Goal: Task Accomplishment & Management: Manage account settings

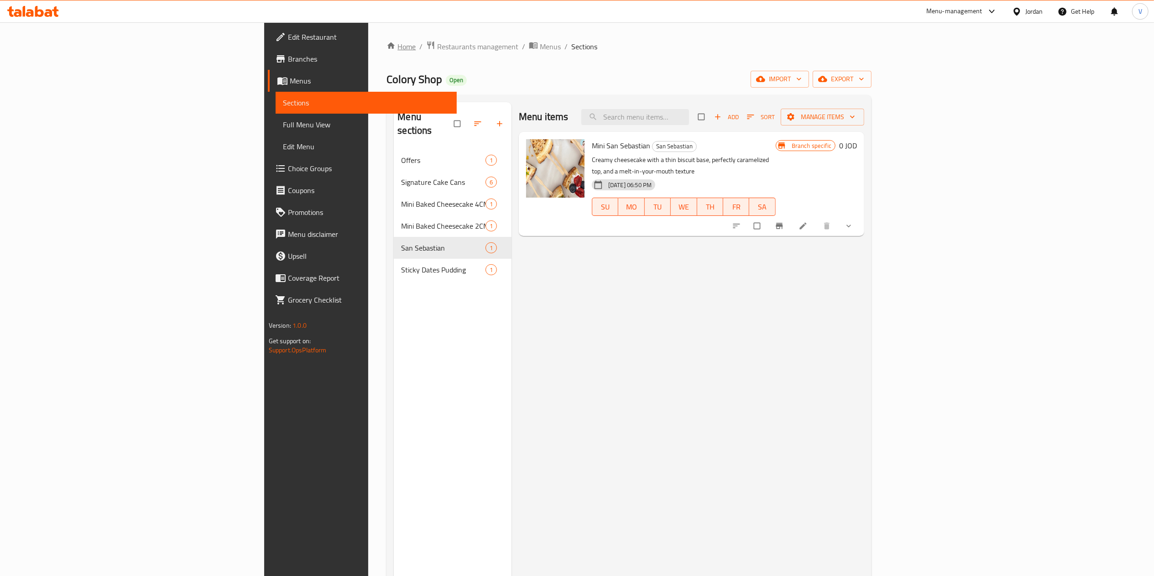
click at [387, 43] on link "Home" at bounding box center [401, 46] width 29 height 11
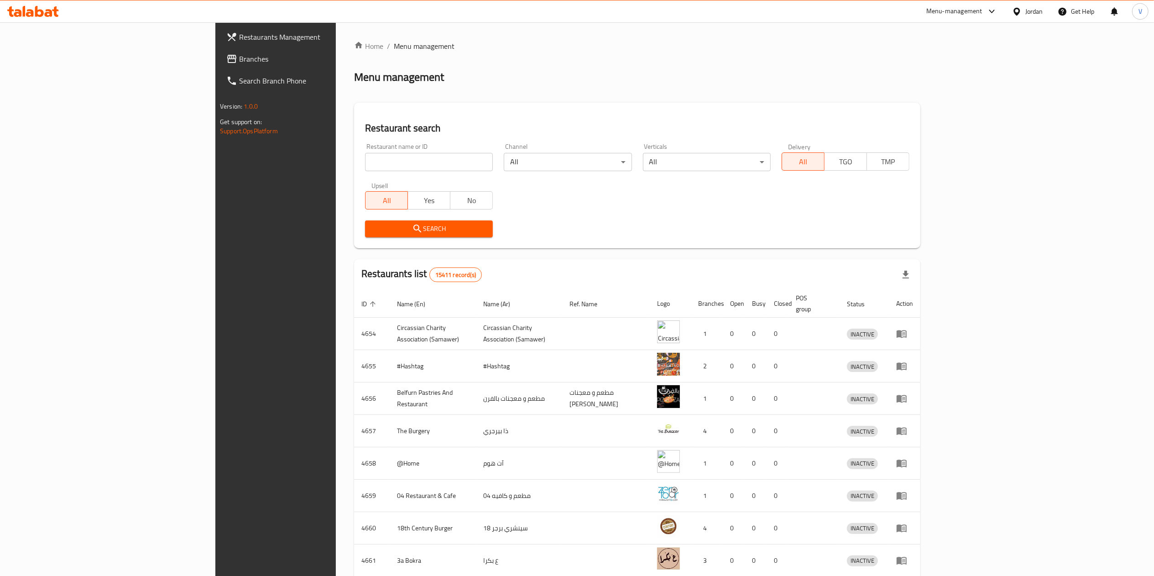
click at [365, 143] on div "Restaurant name or ID Restaurant name or ID" at bounding box center [429, 157] width 128 height 28
click at [365, 162] on input "search" at bounding box center [429, 162] width 128 height 18
paste input "777022"
type input "777022"
click button "Search" at bounding box center [429, 228] width 128 height 17
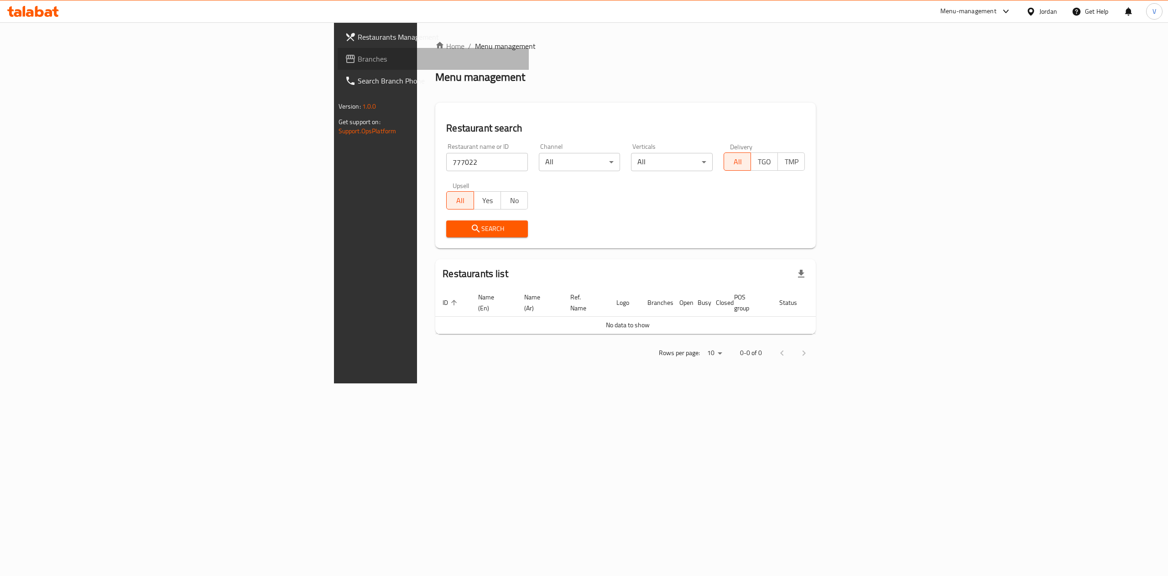
click at [338, 66] on link "Branches" at bounding box center [434, 59] width 192 height 22
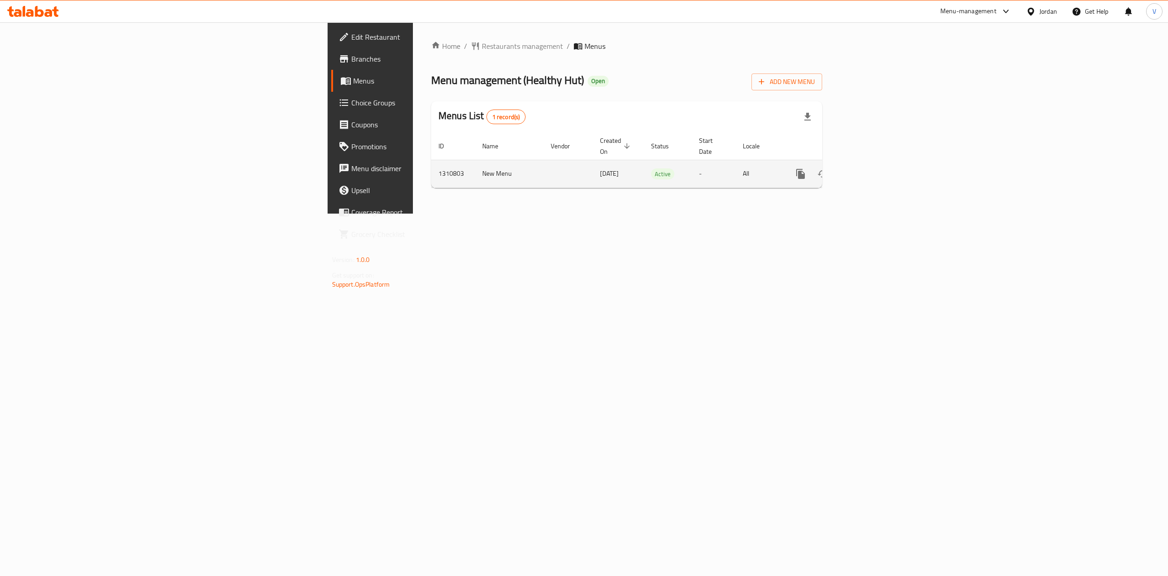
click at [878, 163] on link "enhanced table" at bounding box center [867, 174] width 22 height 22
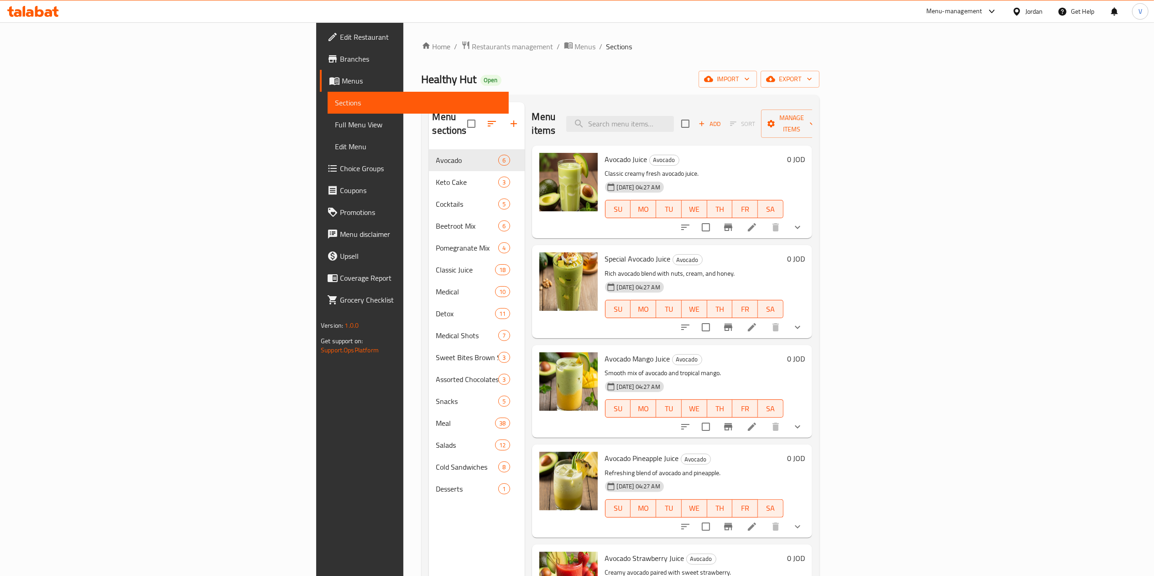
click at [442, 82] on div "Healthy Hut Open import export" at bounding box center [621, 79] width 398 height 17
click at [422, 47] on link "Home" at bounding box center [436, 46] width 29 height 11
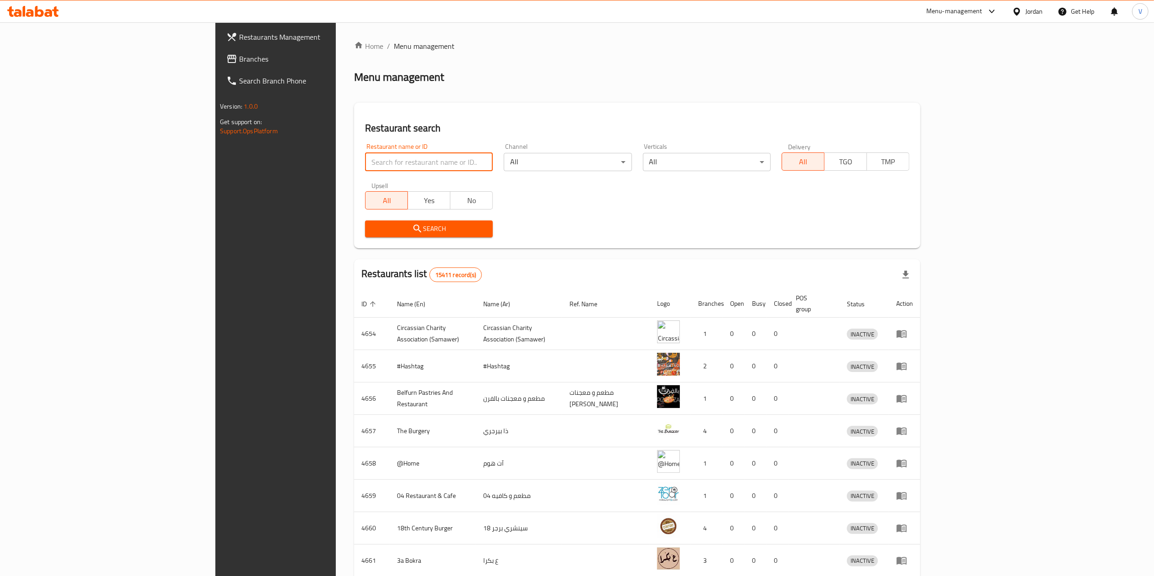
click at [365, 165] on input "search" at bounding box center [429, 162] width 128 height 18
paste input "702122"
type input "702122"
click button "Search" at bounding box center [429, 228] width 128 height 17
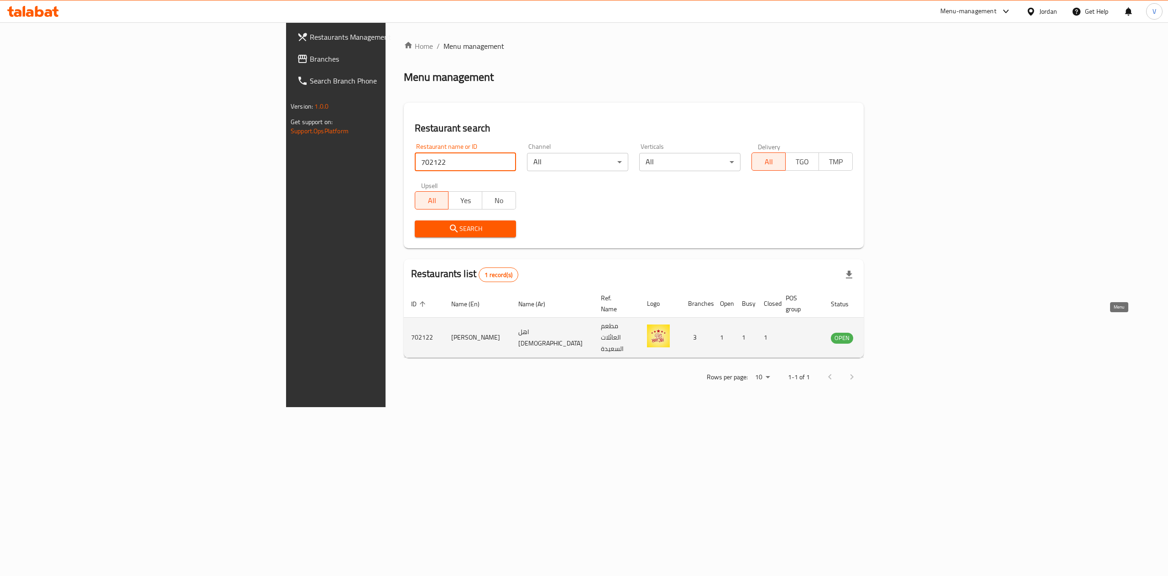
click at [889, 334] on icon "enhanced table" at bounding box center [884, 338] width 10 height 8
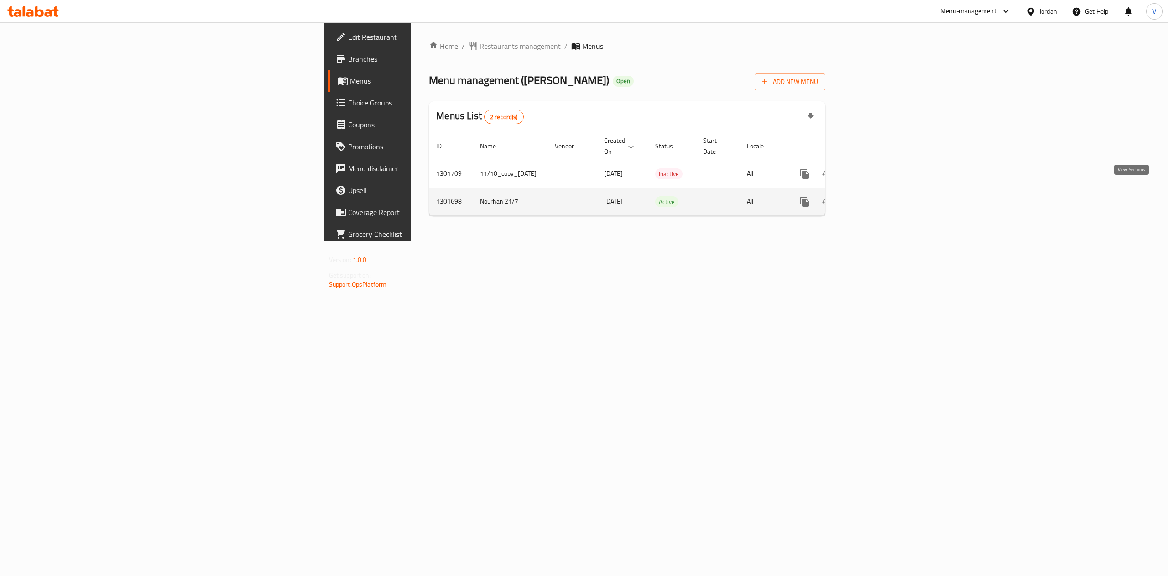
click at [882, 197] on link "enhanced table" at bounding box center [871, 202] width 22 height 22
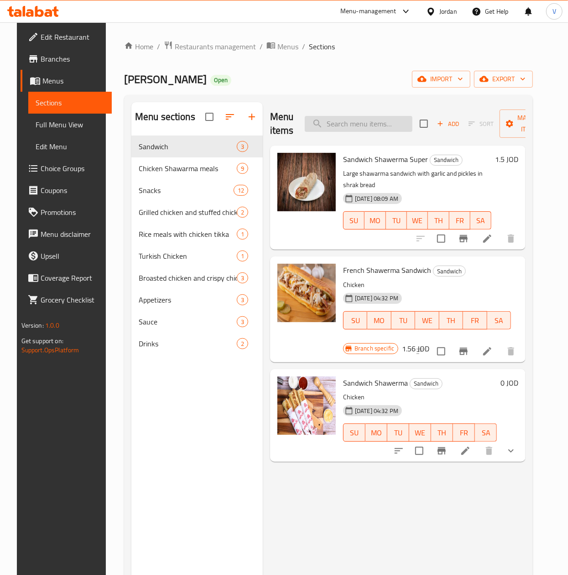
click at [387, 122] on input "search" at bounding box center [359, 124] width 108 height 16
paste input "Chicken With Rice"
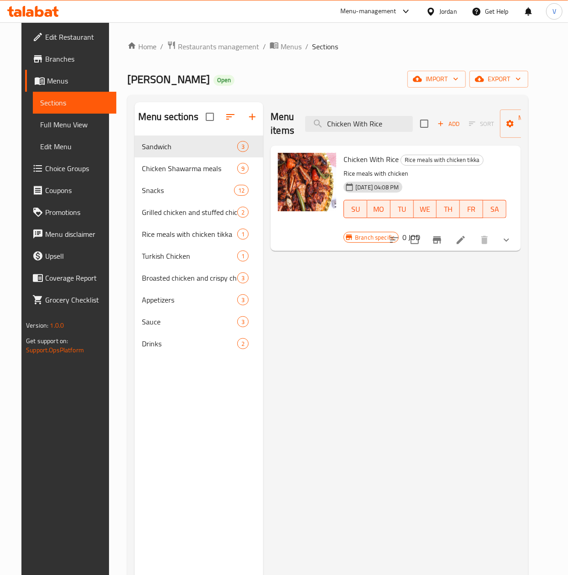
type input "Chicken With Rice"
click at [512, 242] on icon "show more" at bounding box center [506, 240] width 11 height 11
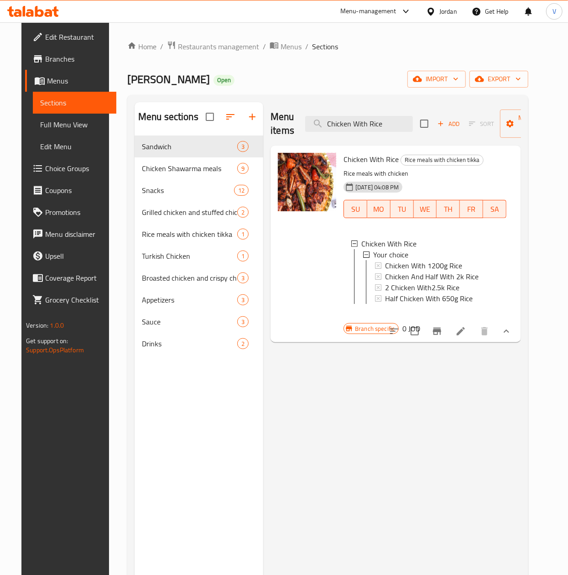
click at [53, 166] on span "Choice Groups" at bounding box center [77, 168] width 64 height 11
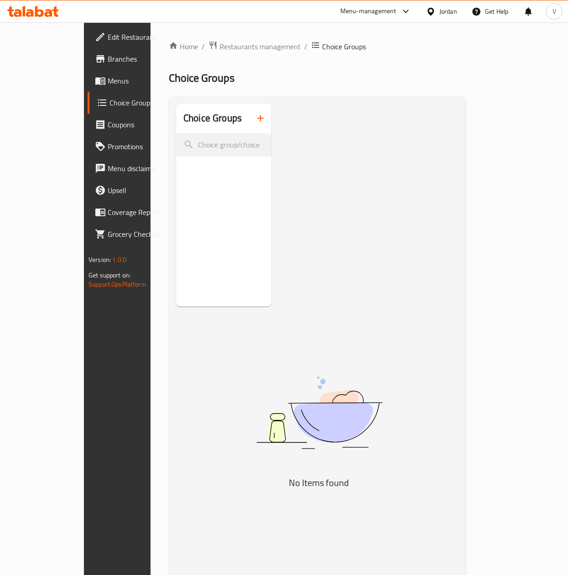
click at [256, 121] on icon "button" at bounding box center [260, 118] width 11 height 11
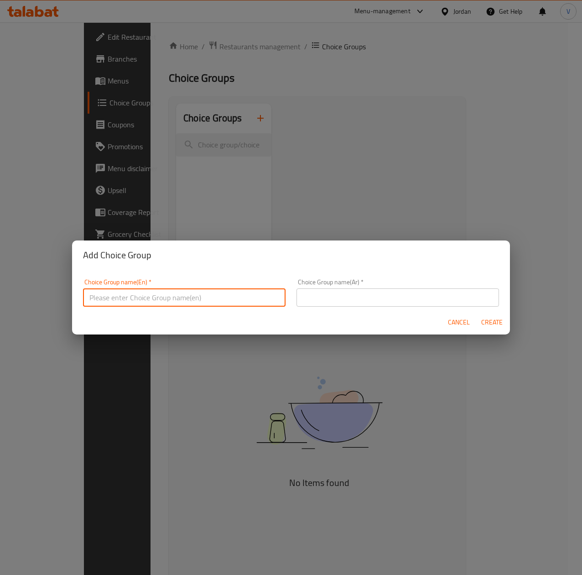
click at [207, 292] on input "text" at bounding box center [184, 297] width 203 height 18
type input "Add Type of Chicken"
click at [375, 284] on div "Choice Group name(Ar)   * Choice Group name(Ar) *" at bounding box center [398, 293] width 203 height 28
drag, startPoint x: 382, startPoint y: 315, endPoint x: 400, endPoint y: 298, distance: 24.6
click at [382, 315] on div "Cancel Create" at bounding box center [291, 322] width 438 height 24
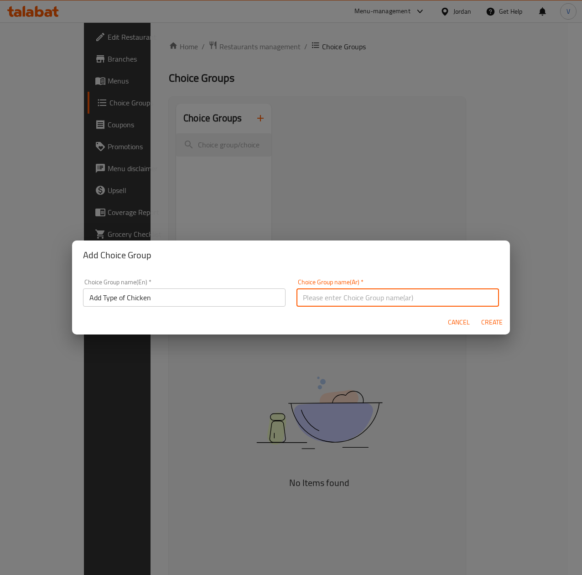
click at [400, 298] on input "text" at bounding box center [398, 297] width 203 height 18
type input "اختيارك من نوع الدجاج"
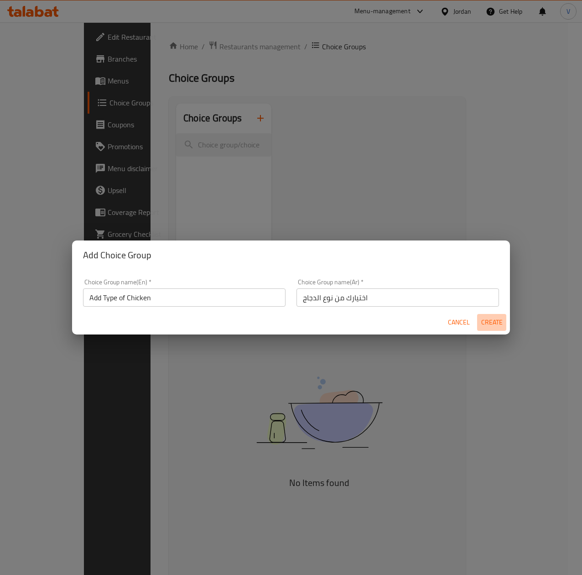
drag, startPoint x: 477, startPoint y: 323, endPoint x: 489, endPoint y: 323, distance: 11.9
click at [479, 323] on button "Create" at bounding box center [491, 322] width 29 height 17
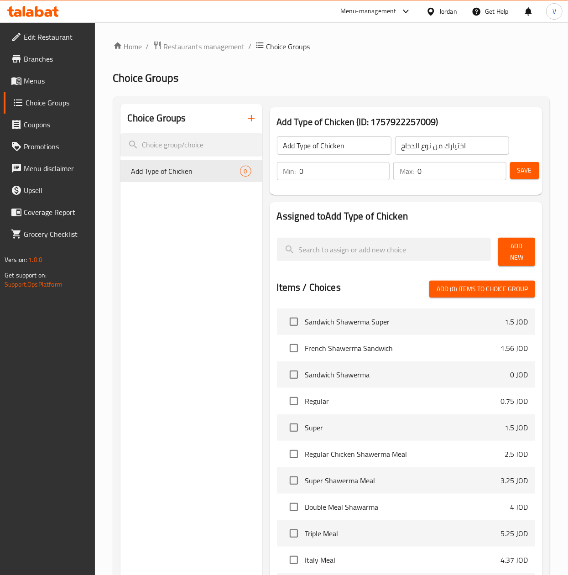
click at [507, 245] on span "Add New" at bounding box center [517, 252] width 22 height 23
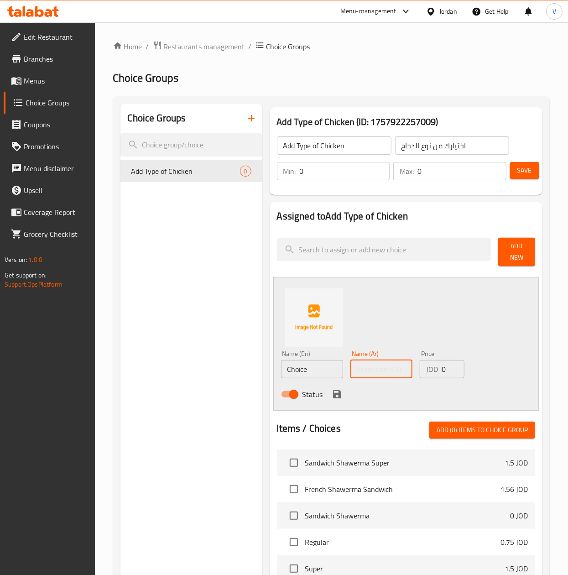
drag, startPoint x: 361, startPoint y: 366, endPoint x: 329, endPoint y: 370, distance: 31.7
click at [361, 366] on input "text" at bounding box center [381, 369] width 62 height 18
paste input "مندي"
type input "مندي"
click at [323, 371] on input "Choice" at bounding box center [312, 369] width 62 height 18
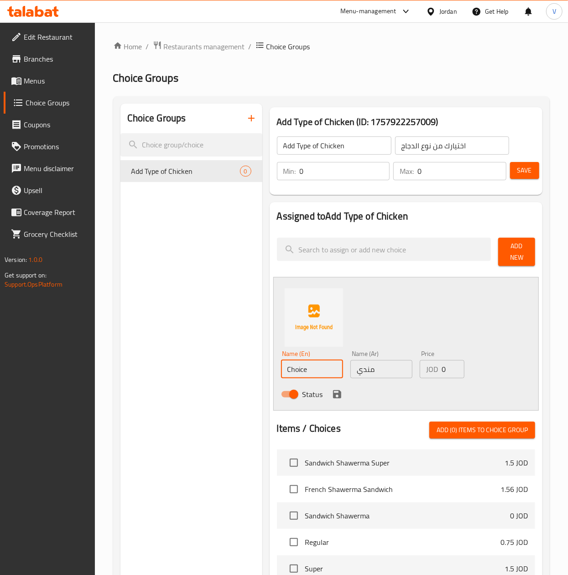
click at [323, 371] on input "Choice" at bounding box center [312, 369] width 62 height 18
type input "Mandi"
drag, startPoint x: 340, startPoint y: 399, endPoint x: 336, endPoint y: 392, distance: 7.6
click at [340, 399] on icon "save" at bounding box center [337, 394] width 11 height 11
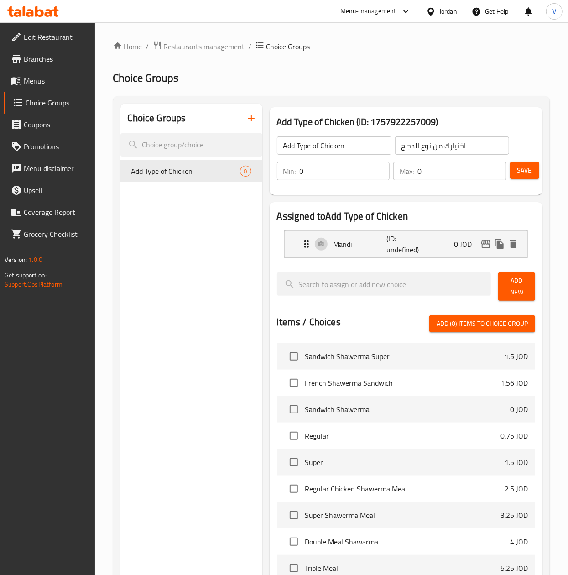
drag, startPoint x: 336, startPoint y: 392, endPoint x: 382, endPoint y: 377, distance: 48.1
click at [336, 393] on li "French Shawerma Sandwich 1.56 JOD" at bounding box center [406, 383] width 258 height 26
click at [526, 285] on span "Add New" at bounding box center [517, 286] width 22 height 23
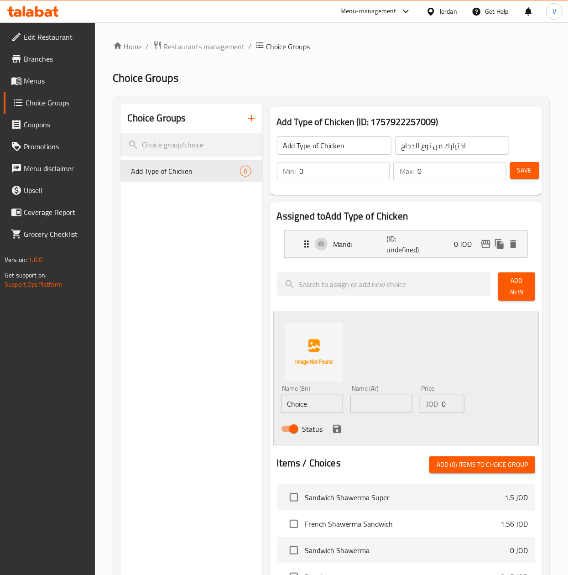
click at [358, 403] on input "text" at bounding box center [381, 404] width 62 height 18
paste input "دجاج شواية"
type input "دجاج شواية"
click at [319, 403] on input "Choice" at bounding box center [312, 404] width 62 height 18
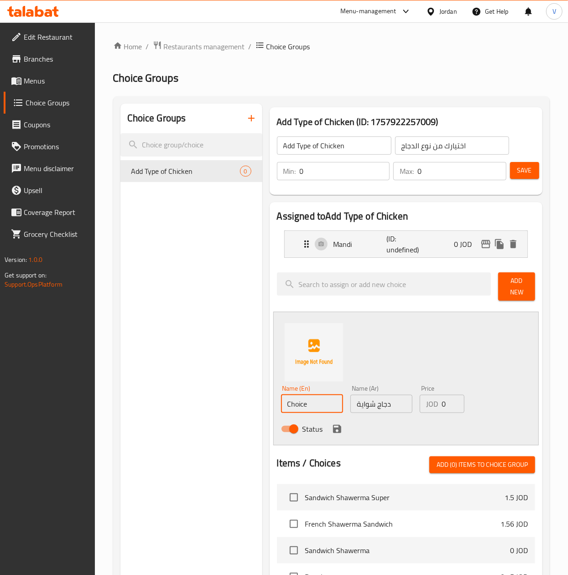
click at [319, 403] on input "Choice" at bounding box center [312, 404] width 62 height 18
drag, startPoint x: 318, startPoint y: 404, endPoint x: 168, endPoint y: 394, distance: 150.1
click at [168, 394] on div "Choice Groups Add Type of Chicken 0 Add Type of Chicken (ID: 1757922257009) Add…" at bounding box center [333, 502] width 426 height 797
paste input "Grill chicken"
click at [299, 403] on input "Grill chicken" at bounding box center [312, 404] width 62 height 18
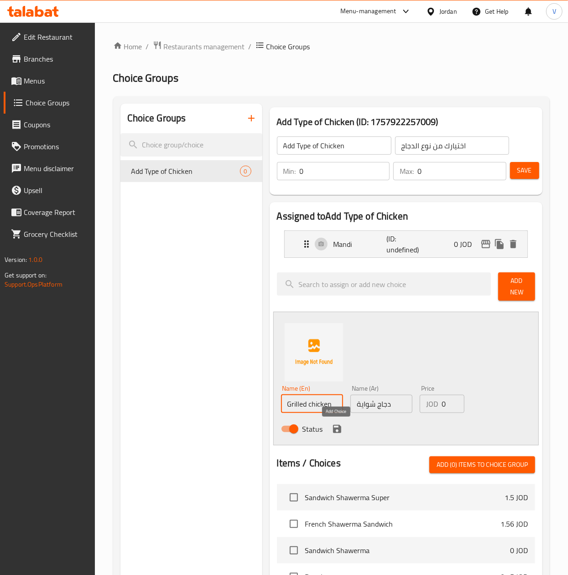
type input "Grilled chicken"
click at [341, 427] on icon "save" at bounding box center [337, 429] width 11 height 11
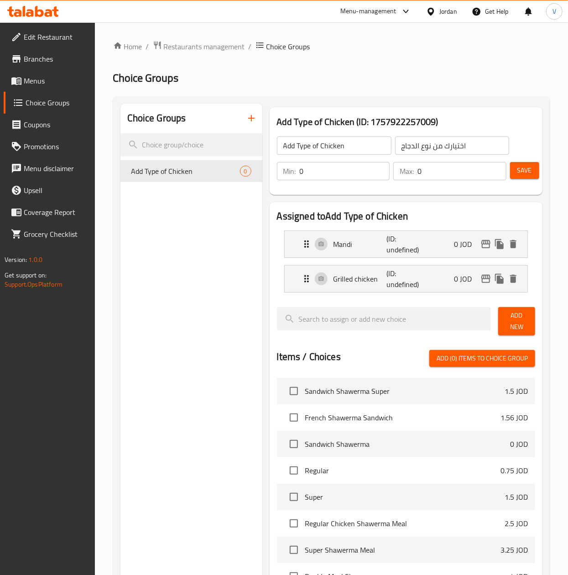
click at [504, 323] on button "Add New" at bounding box center [516, 321] width 37 height 28
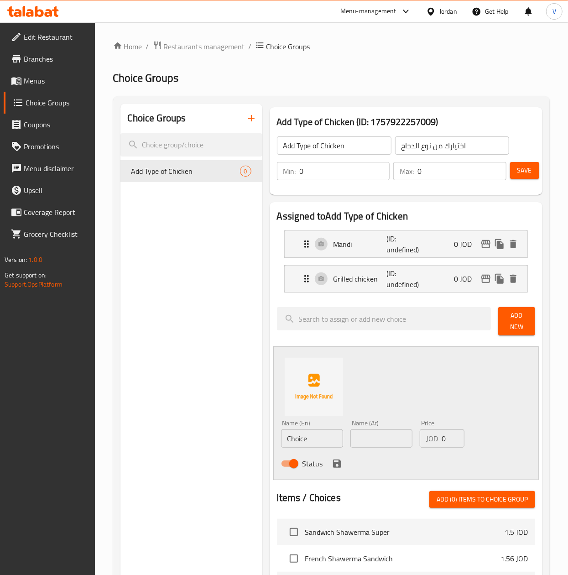
click at [378, 445] on input "text" at bounding box center [381, 438] width 62 height 18
paste input "دجاج بروسيتد"
type input "دجاج بروسيتد"
click at [300, 440] on input "Choice" at bounding box center [312, 438] width 62 height 18
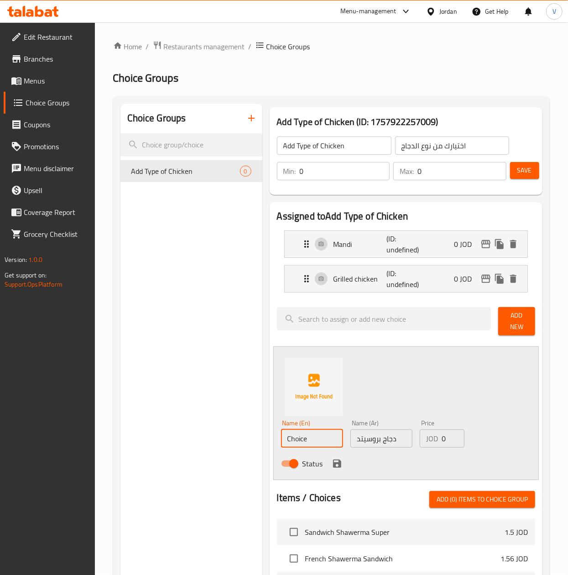
click at [300, 440] on input "Choice" at bounding box center [312, 438] width 62 height 18
type input "Broasted Chicken"
click at [338, 462] on icon "save" at bounding box center [337, 463] width 11 height 11
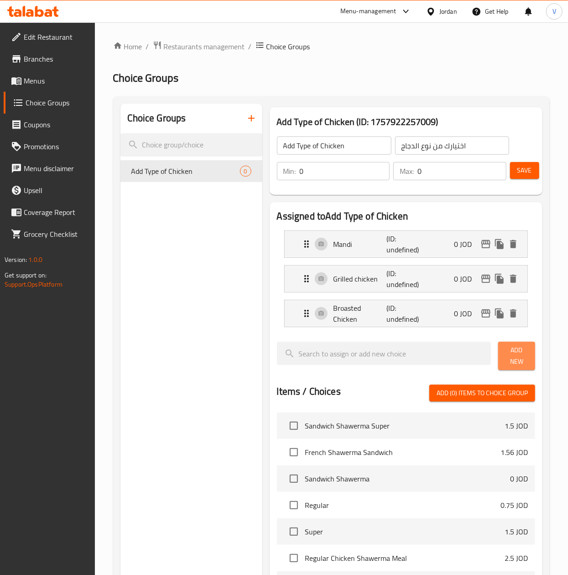
click at [532, 361] on button "Add New" at bounding box center [516, 356] width 37 height 28
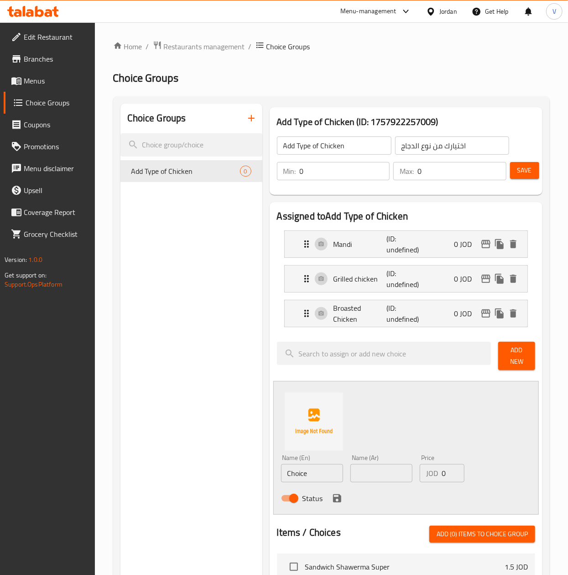
drag, startPoint x: 369, startPoint y: 472, endPoint x: 331, endPoint y: 472, distance: 37.9
click at [370, 472] on input "text" at bounding box center [381, 473] width 62 height 18
paste input "دجاج تركس"
type input "دجاج تركس"
click at [319, 473] on input "Choice" at bounding box center [312, 473] width 62 height 18
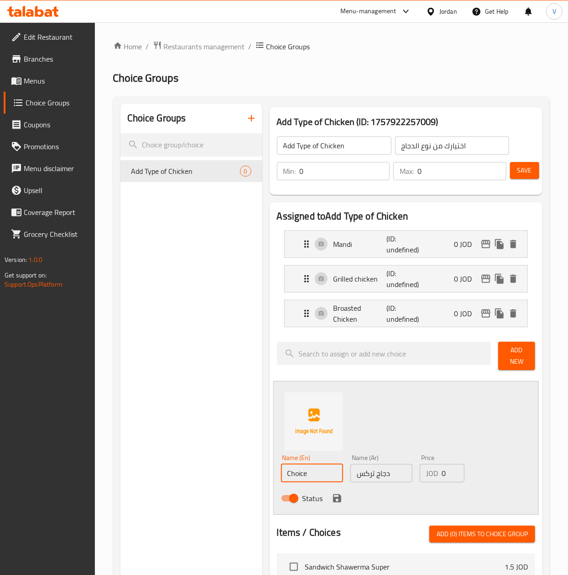
click at [319, 473] on input "Choice" at bounding box center [312, 473] width 62 height 18
type input "Trix Chicken"
click at [338, 499] on icon "save" at bounding box center [337, 498] width 8 height 8
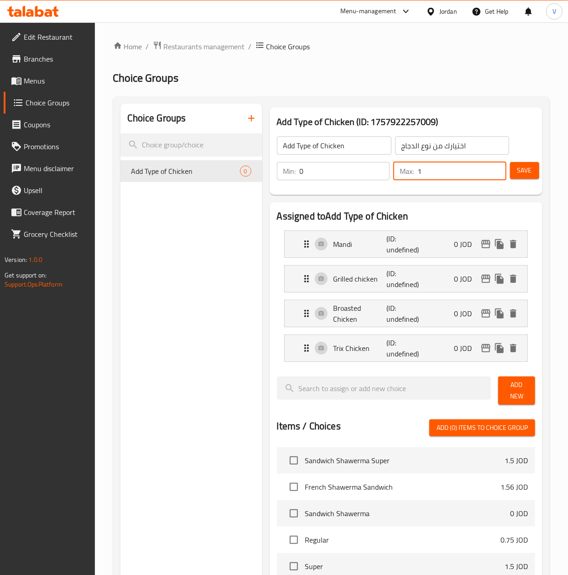
type input "1"
click at [497, 171] on input "1" at bounding box center [462, 171] width 89 height 18
type input "1"
click at [377, 166] on input "1" at bounding box center [345, 171] width 90 height 18
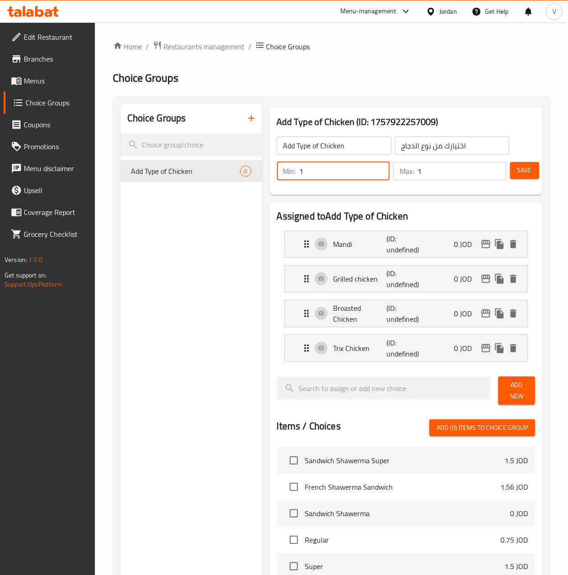
click at [524, 177] on button "Save" at bounding box center [524, 170] width 29 height 17
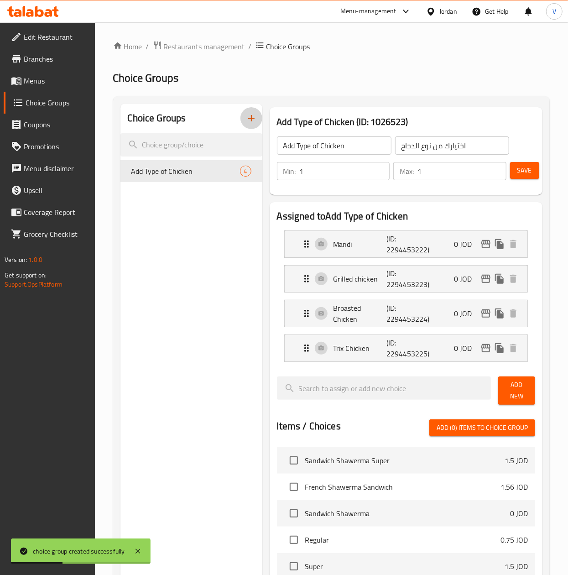
click at [254, 118] on icon "button" at bounding box center [251, 118] width 11 height 11
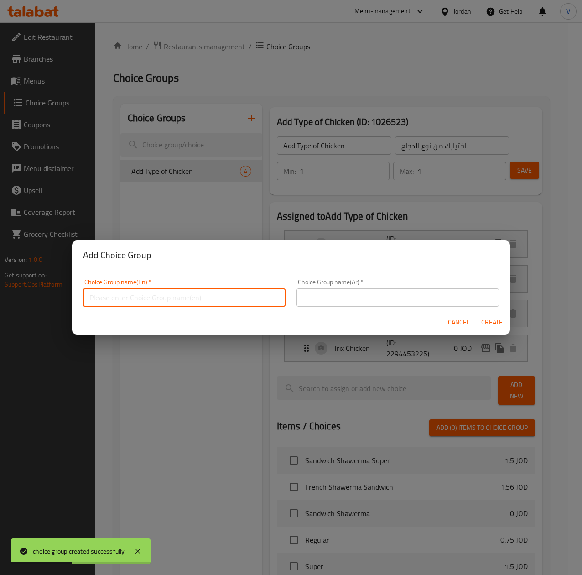
click at [241, 294] on input "text" at bounding box center [184, 297] width 203 height 18
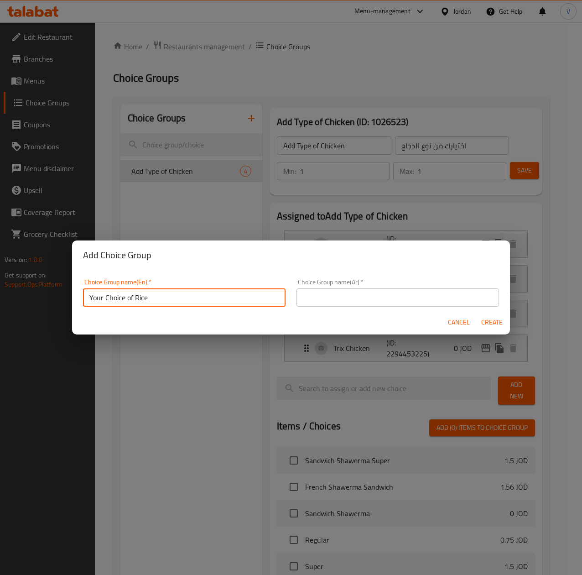
type input "Your Choice of Rice"
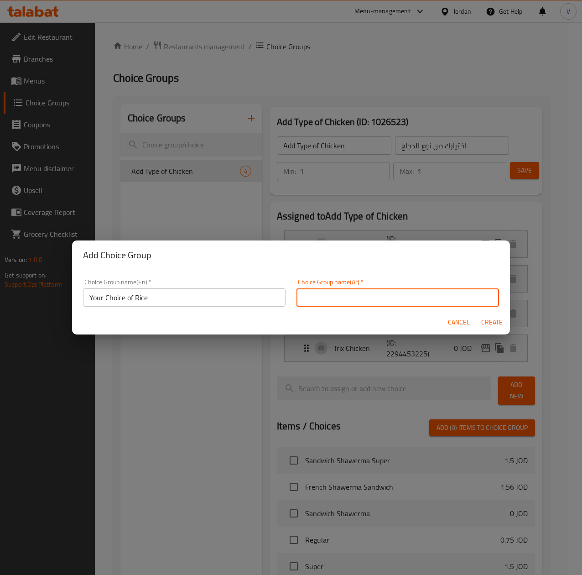
click at [351, 288] on input "text" at bounding box center [398, 297] width 203 height 18
type input "اختيارك من الارز"
click at [498, 322] on span "Create" at bounding box center [492, 322] width 22 height 11
type input "Your Choice of Rice"
type input "اختيارك من الارز"
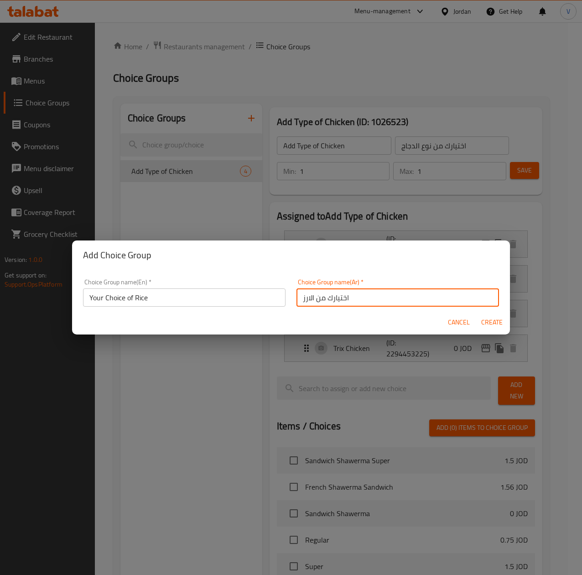
type input "0"
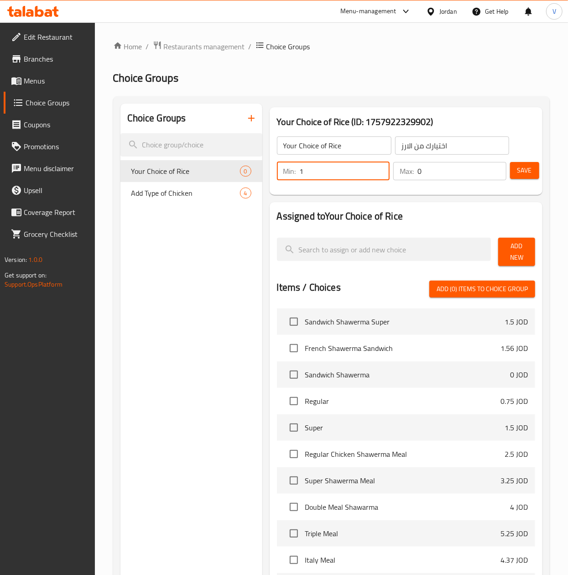
type input "1"
click at [378, 166] on input "1" at bounding box center [345, 171] width 90 height 18
type input "1"
click at [493, 169] on input "1" at bounding box center [462, 171] width 89 height 18
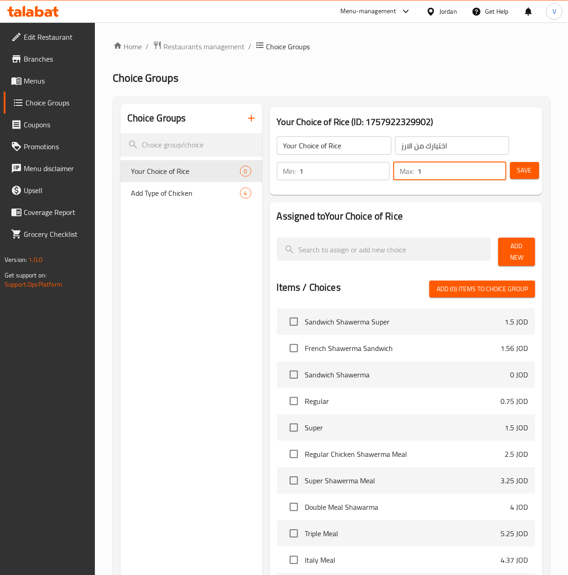
click at [526, 262] on span "Add New" at bounding box center [517, 252] width 22 height 23
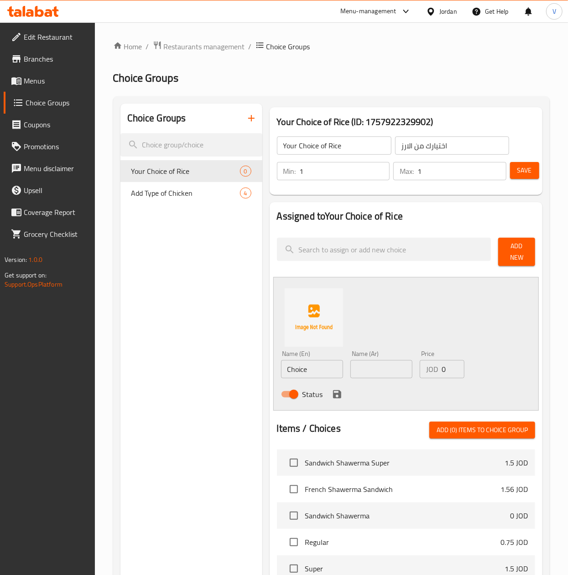
click at [393, 363] on input "text" at bounding box center [381, 369] width 62 height 18
paste input "رز مندي"
type input "رز مندي"
click at [312, 371] on input "Choice" at bounding box center [312, 369] width 62 height 18
click at [313, 371] on input "Choice" at bounding box center [312, 369] width 62 height 18
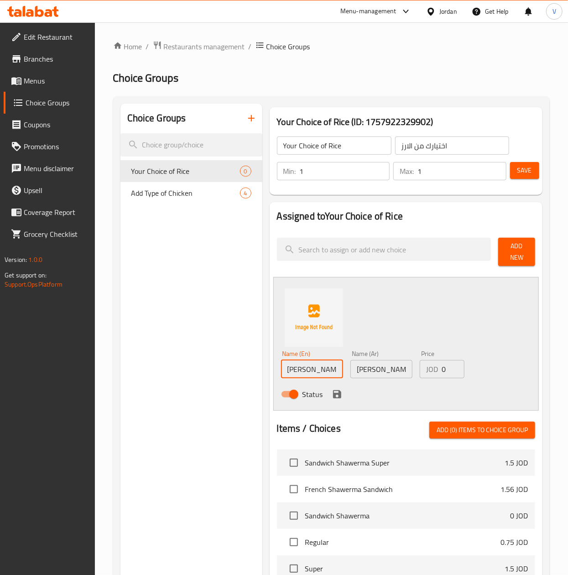
type input "Mandi Rice"
click at [345, 324] on div at bounding box center [314, 318] width 66 height 66
click at [332, 397] on icon "save" at bounding box center [337, 394] width 11 height 11
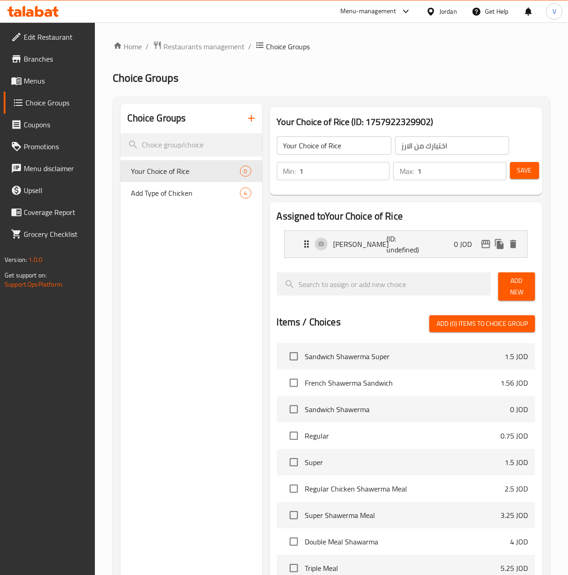
click at [530, 291] on button "Add New" at bounding box center [516, 286] width 37 height 28
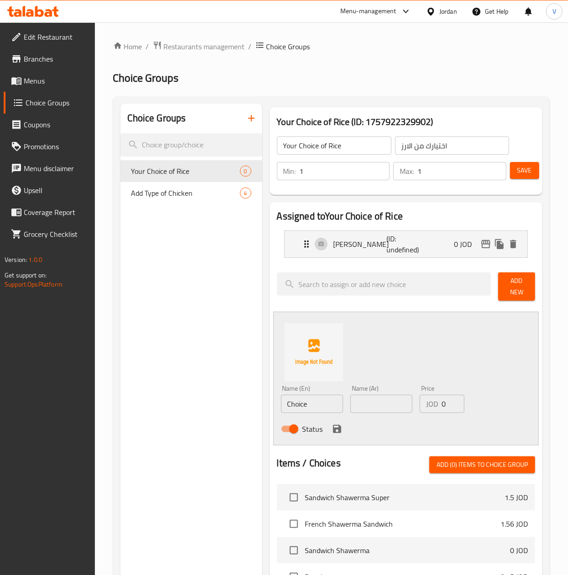
click at [367, 400] on input "text" at bounding box center [381, 404] width 62 height 18
paste input "بخاري"
type input "رز بخاري"
click at [336, 405] on input "Choice" at bounding box center [312, 404] width 62 height 18
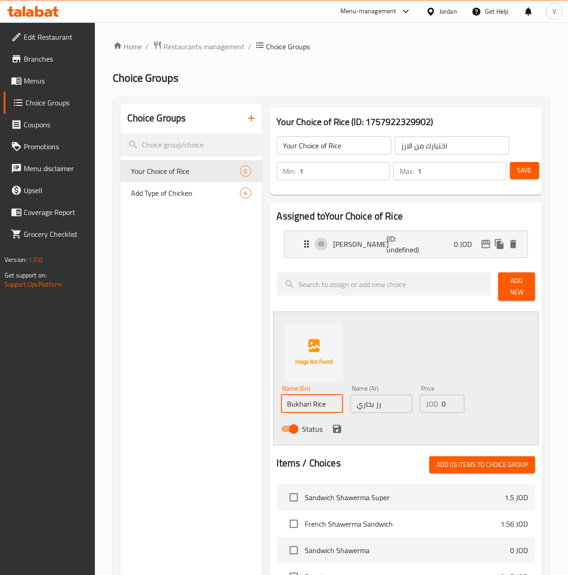
type input "Bukhari Rice"
click at [343, 430] on button "save" at bounding box center [337, 429] width 14 height 14
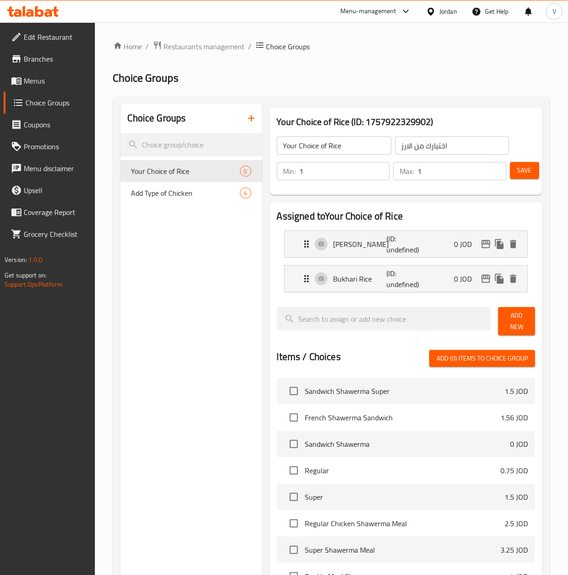
click at [521, 328] on span "Add New" at bounding box center [517, 321] width 22 height 23
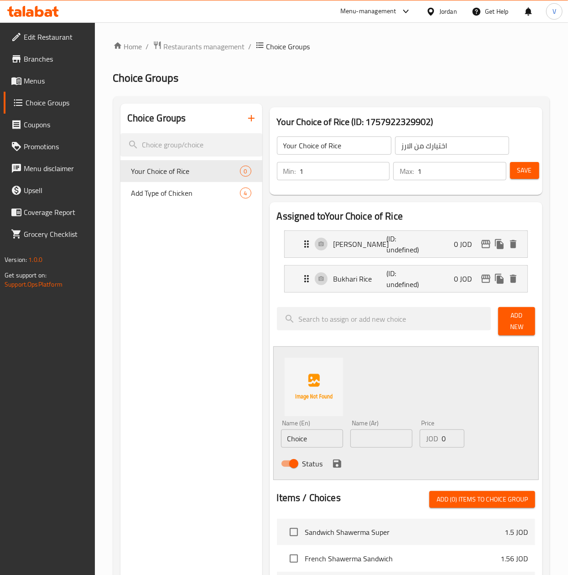
click at [369, 438] on input "text" at bounding box center [381, 438] width 62 height 18
paste input "زربيان"
type input "رز زربيان"
click at [322, 442] on input "Choice" at bounding box center [312, 438] width 62 height 18
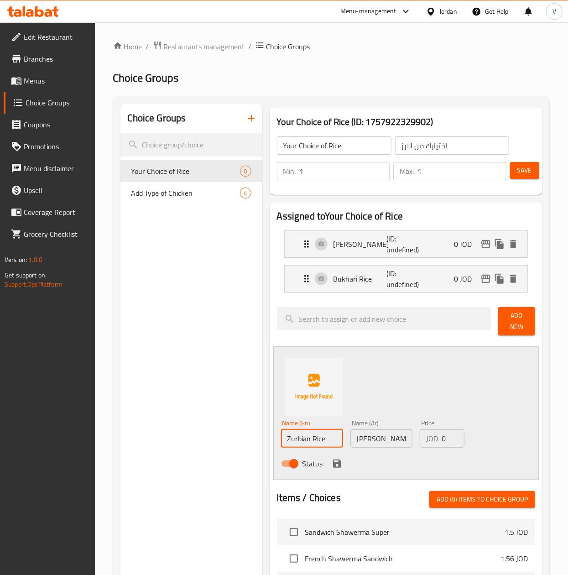
type input "Zurbian Rice"
click at [325, 463] on div "Status" at bounding box center [381, 463] width 209 height 25
click at [332, 463] on icon "save" at bounding box center [337, 463] width 11 height 11
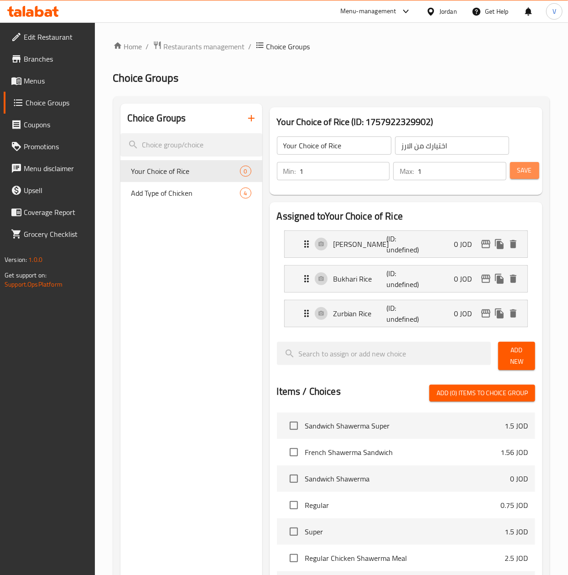
drag, startPoint x: 521, startPoint y: 171, endPoint x: 515, endPoint y: 174, distance: 6.3
click at [515, 174] on button "Save" at bounding box center [524, 170] width 29 height 17
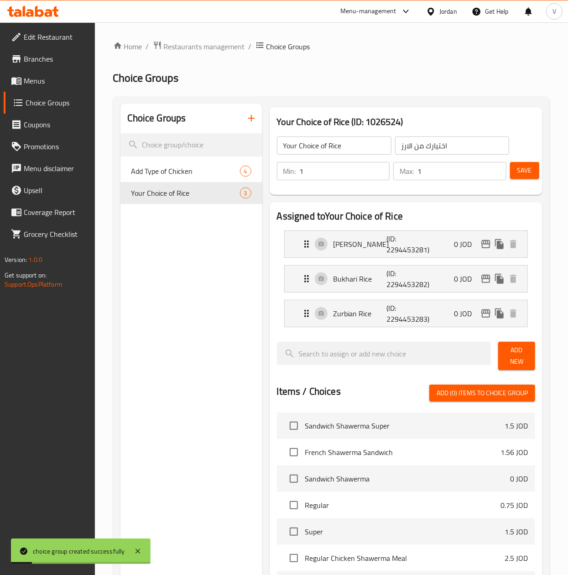
click at [69, 82] on span "Menus" at bounding box center [56, 80] width 64 height 11
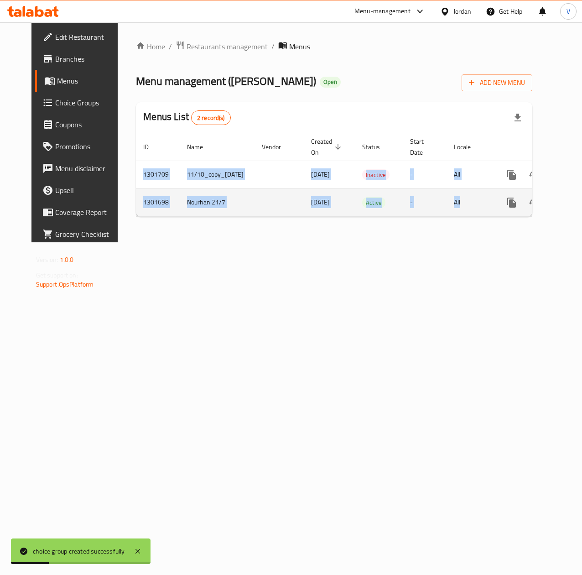
drag, startPoint x: 493, startPoint y: 223, endPoint x: 549, endPoint y: 213, distance: 56.6
click at [533, 217] on div "ID Name Vendor Created On sorted descending Status Start Date Locale Actions 13…" at bounding box center [334, 175] width 397 height 84
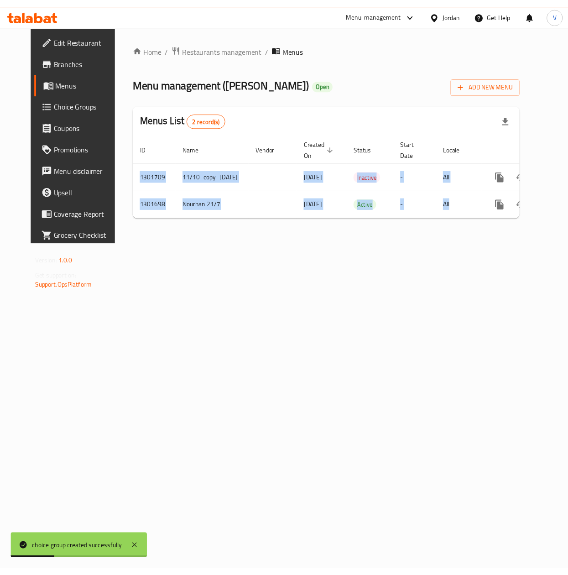
scroll to position [0, 26]
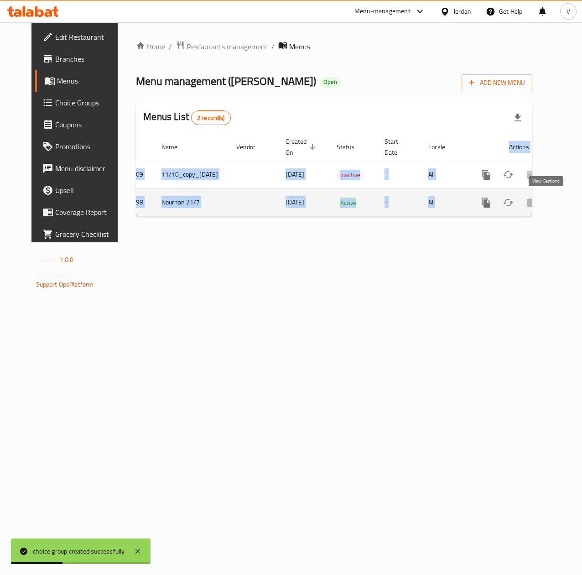
click at [541, 201] on link "enhanced table" at bounding box center [552, 203] width 22 height 22
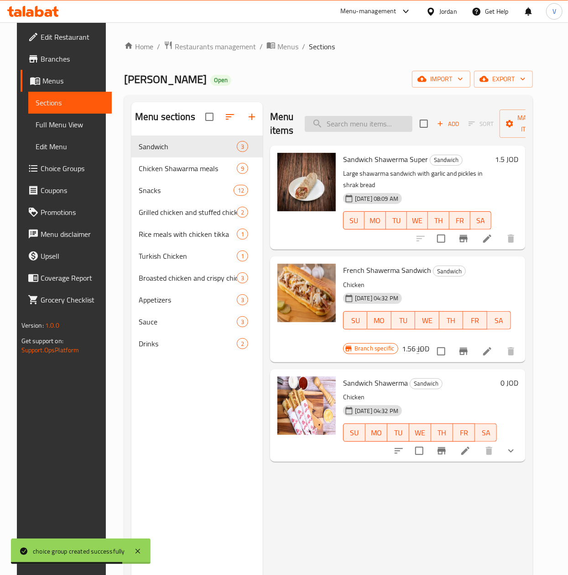
click at [375, 131] on input "search" at bounding box center [359, 124] width 108 height 16
paste input "Chicken With Rice"
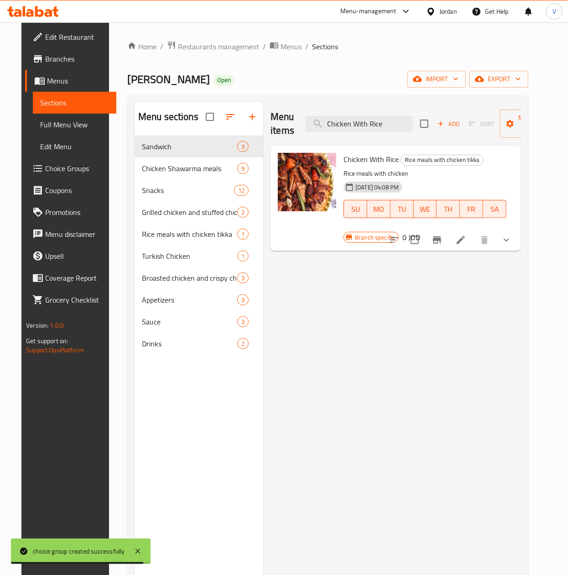
type input "Chicken With Rice"
click at [466, 238] on icon at bounding box center [460, 240] width 11 height 11
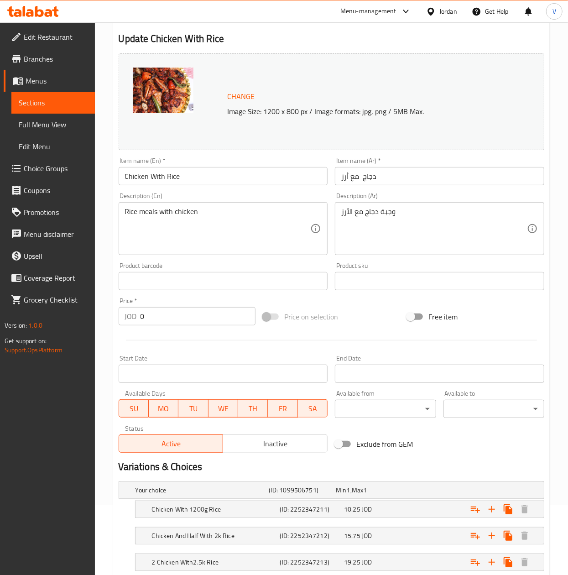
scroll to position [158, 0]
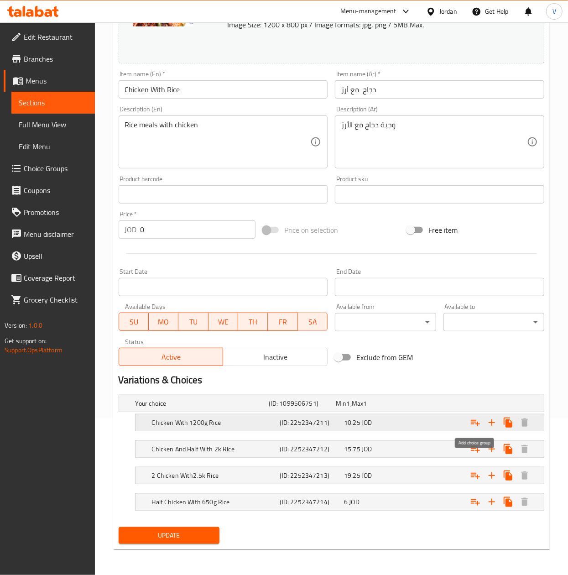
click at [479, 421] on icon "Expand" at bounding box center [475, 422] width 11 height 11
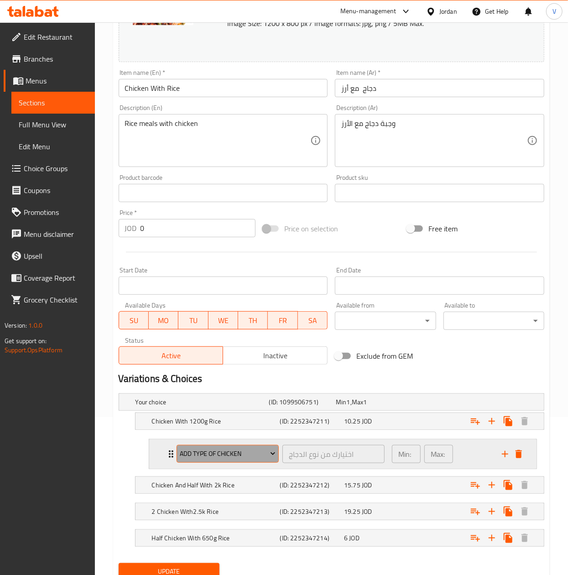
click at [212, 455] on span "Add Type of Chicken" at bounding box center [228, 453] width 96 height 11
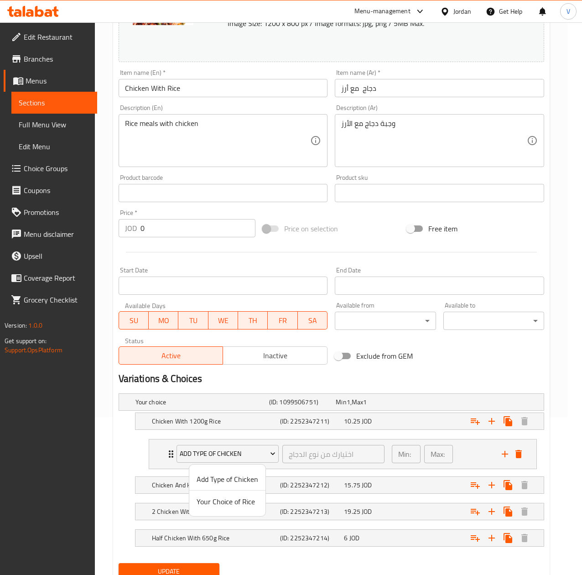
click at [507, 459] on div at bounding box center [291, 287] width 582 height 575
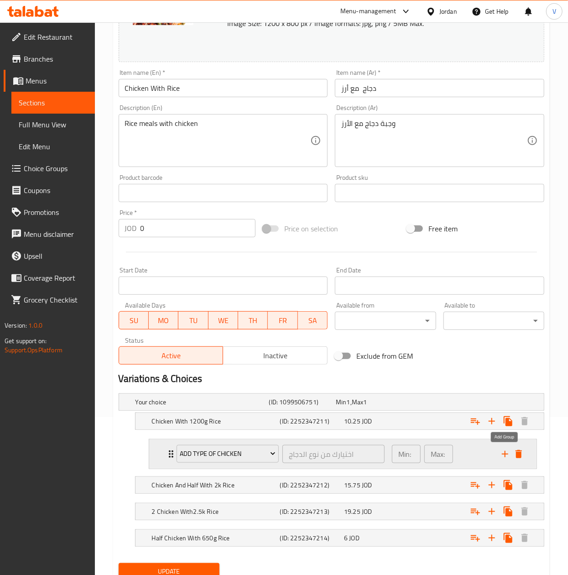
click at [505, 456] on icon "add" at bounding box center [505, 454] width 6 height 6
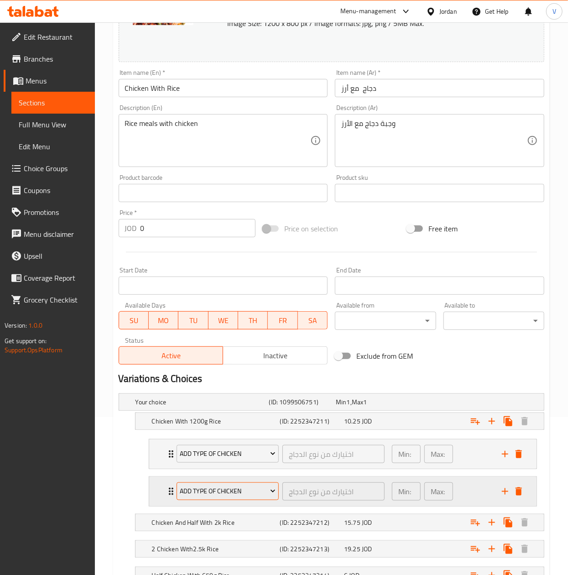
click at [233, 486] on button "Add Type of Chicken" at bounding box center [228, 491] width 102 height 18
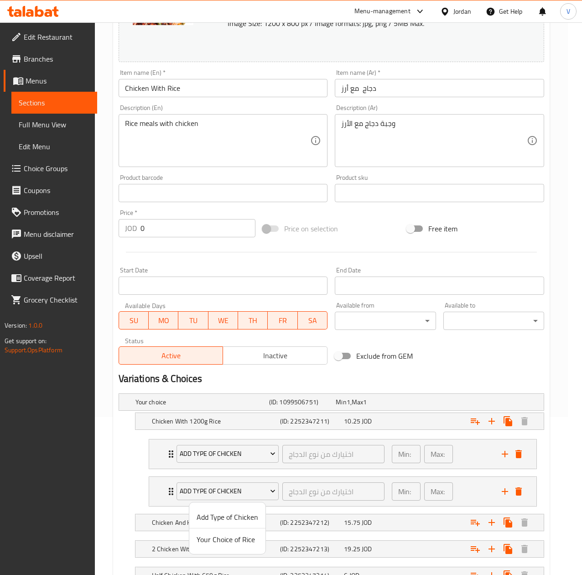
click at [230, 537] on span "Your Choice of Rice" at bounding box center [228, 539] width 62 height 11
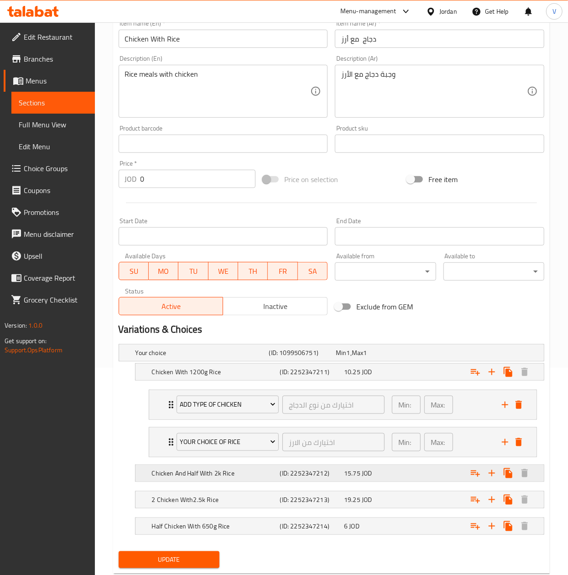
scroll to position [234, 0]
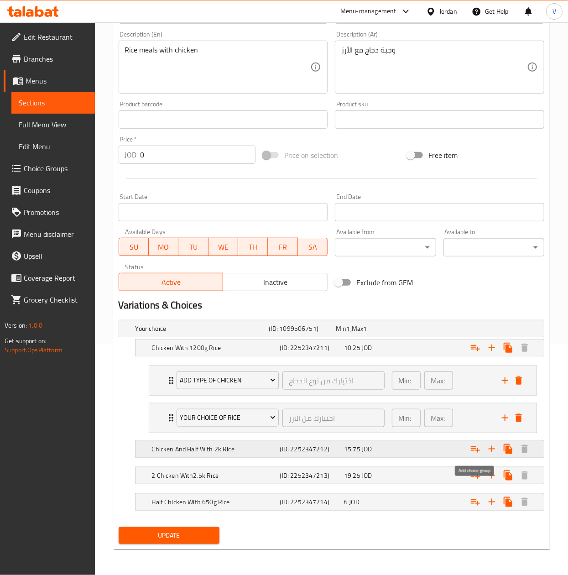
click at [473, 447] on icon "Expand" at bounding box center [475, 449] width 11 height 11
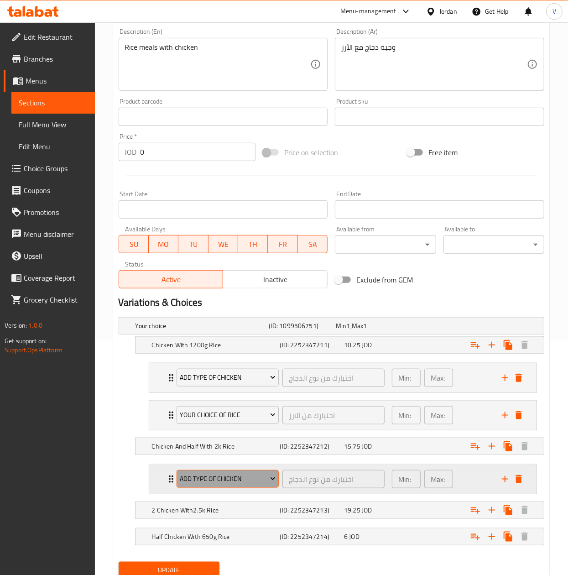
click at [214, 485] on span "Add Type of Chicken" at bounding box center [228, 478] width 96 height 11
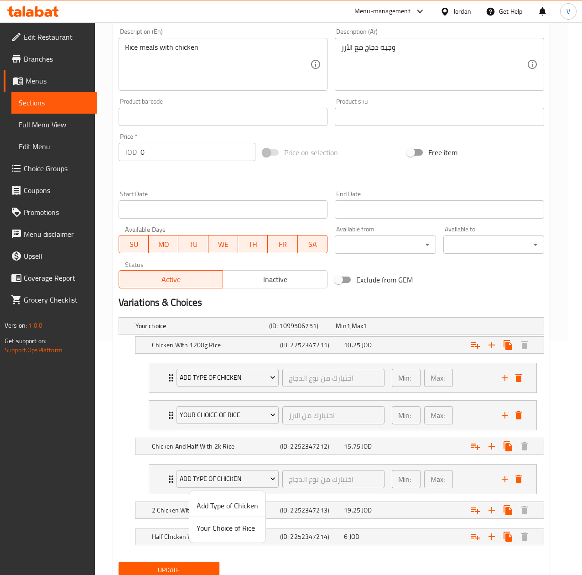
click at [511, 478] on div at bounding box center [291, 287] width 582 height 575
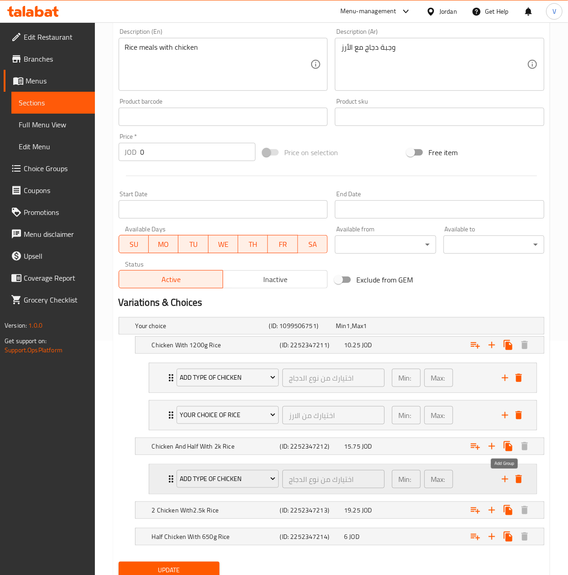
click at [505, 482] on icon "add" at bounding box center [505, 479] width 6 height 6
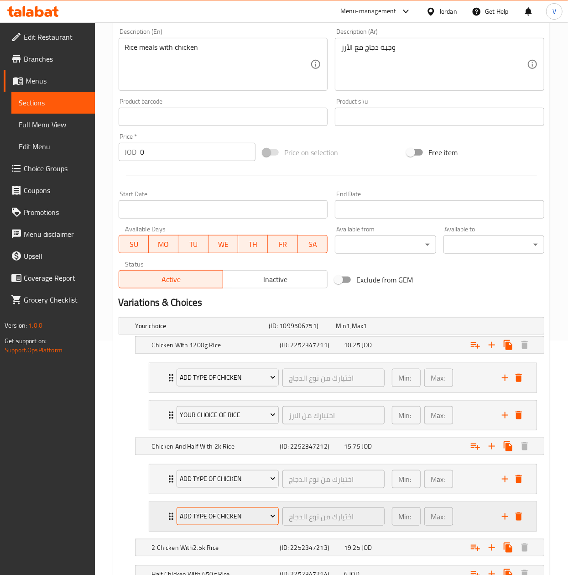
click at [216, 518] on span "Add Type of Chicken" at bounding box center [228, 516] width 96 height 11
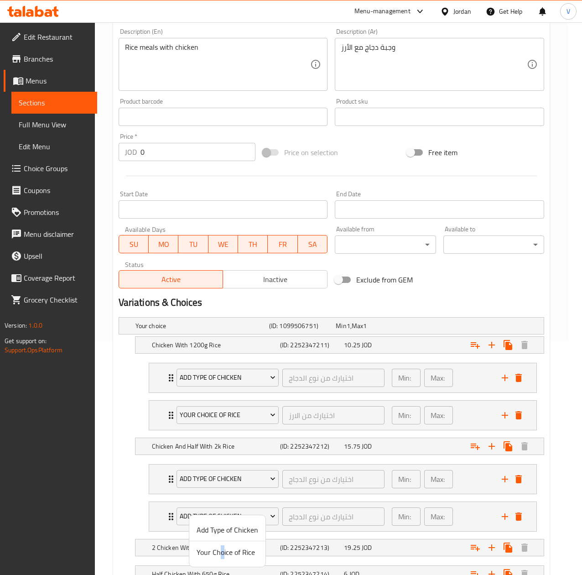
click at [222, 551] on span "Your Choice of Rice" at bounding box center [228, 552] width 62 height 11
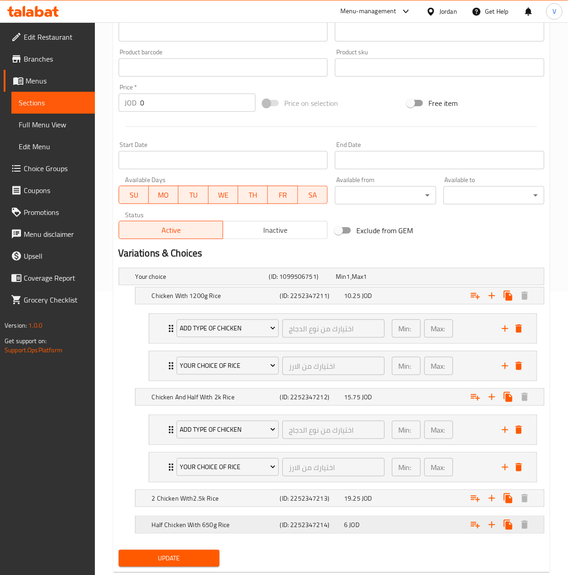
scroll to position [310, 0]
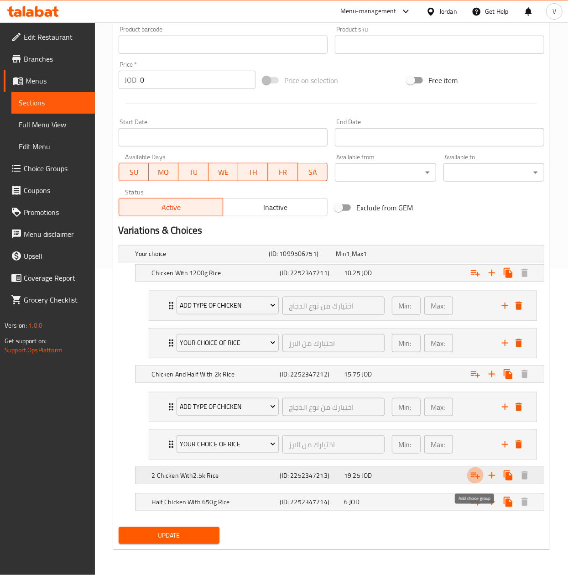
click at [481, 478] on icon "Expand" at bounding box center [475, 475] width 11 height 11
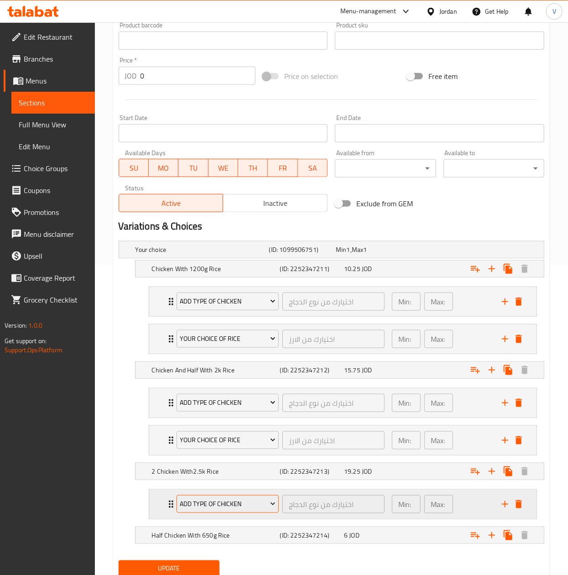
click at [207, 502] on span "Add Type of Chicken" at bounding box center [228, 503] width 96 height 11
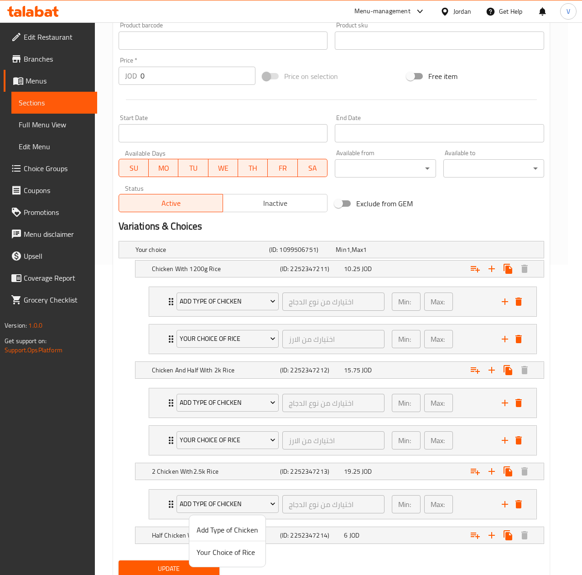
click at [504, 503] on div at bounding box center [291, 287] width 582 height 575
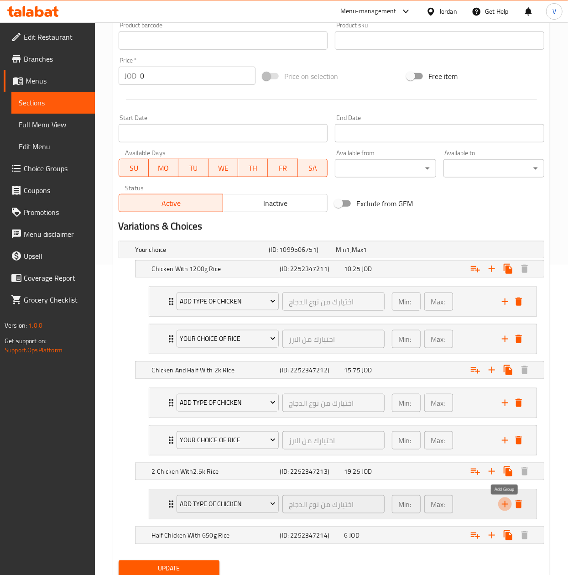
click at [504, 509] on icon "add" at bounding box center [505, 504] width 11 height 11
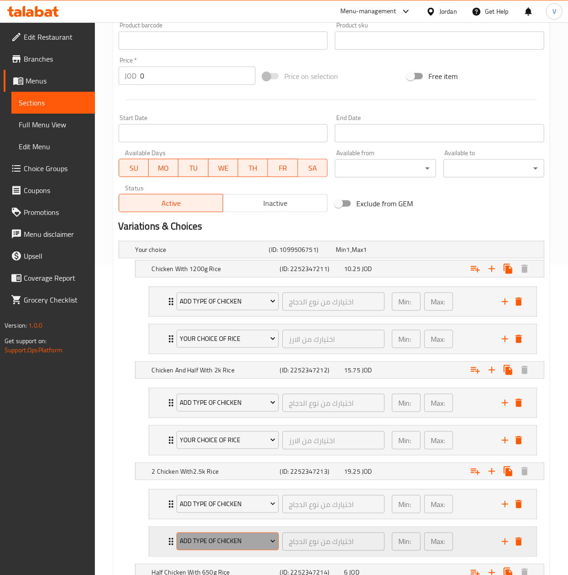
click at [229, 547] on span "Add Type of Chicken" at bounding box center [228, 541] width 96 height 11
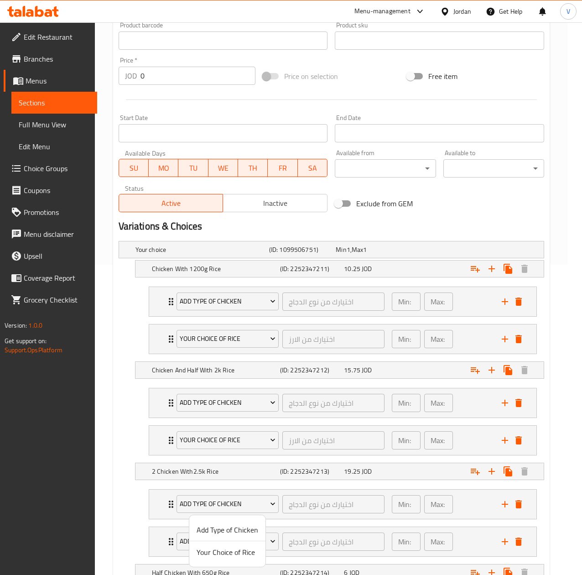
click at [234, 553] on span "Your Choice of Rice" at bounding box center [228, 552] width 62 height 11
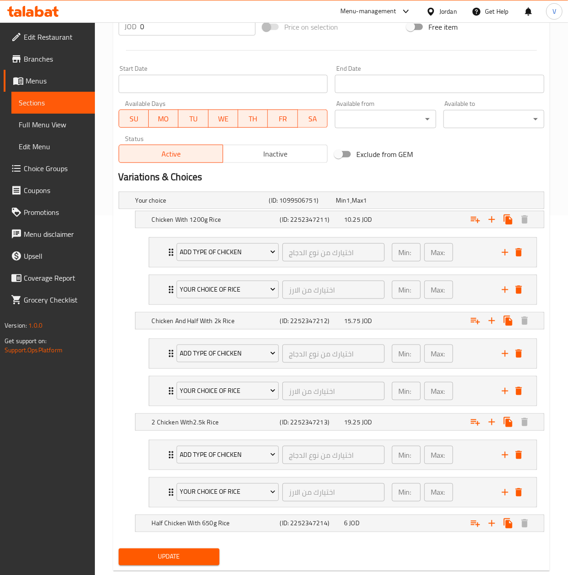
scroll to position [386, 0]
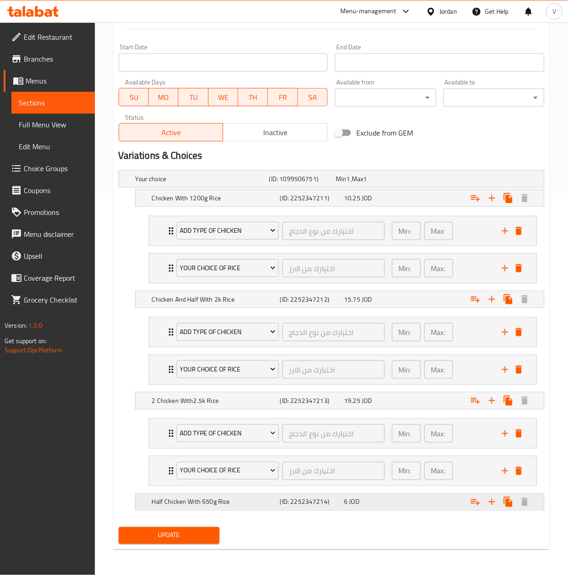
click at [471, 502] on icon "Expand" at bounding box center [475, 502] width 9 height 6
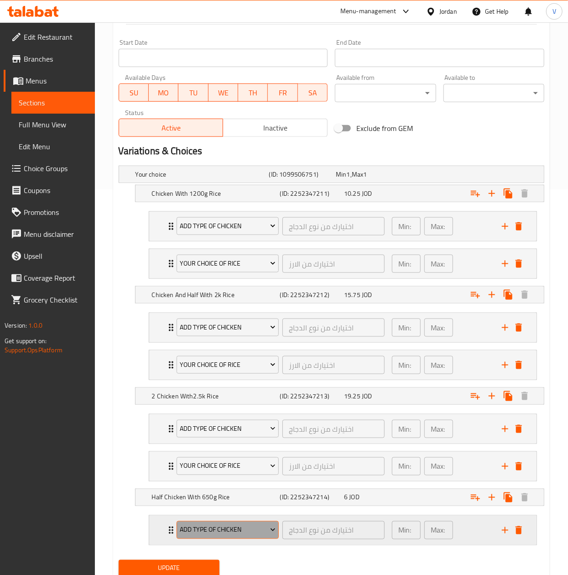
click at [209, 536] on span "Add Type of Chicken" at bounding box center [228, 529] width 96 height 11
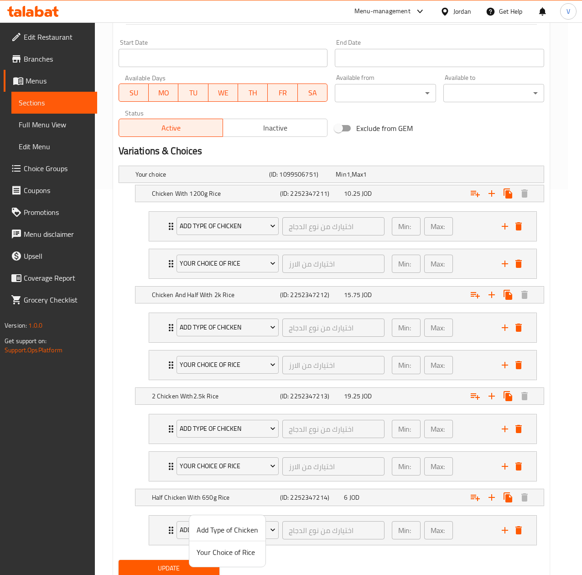
click at [501, 537] on div at bounding box center [291, 287] width 582 height 575
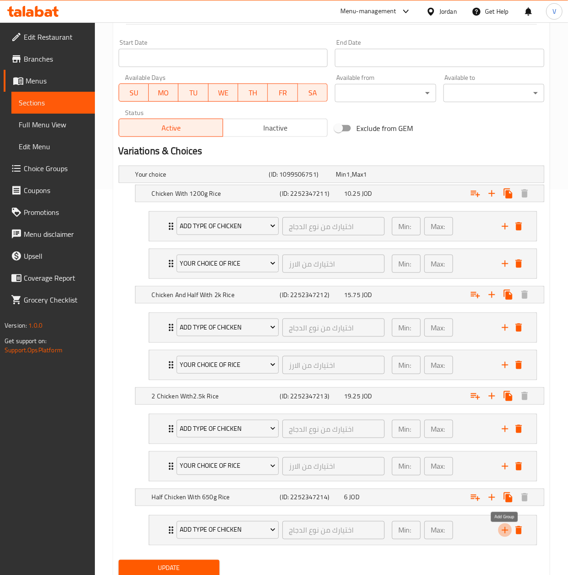
click at [501, 536] on icon "add" at bounding box center [505, 530] width 11 height 11
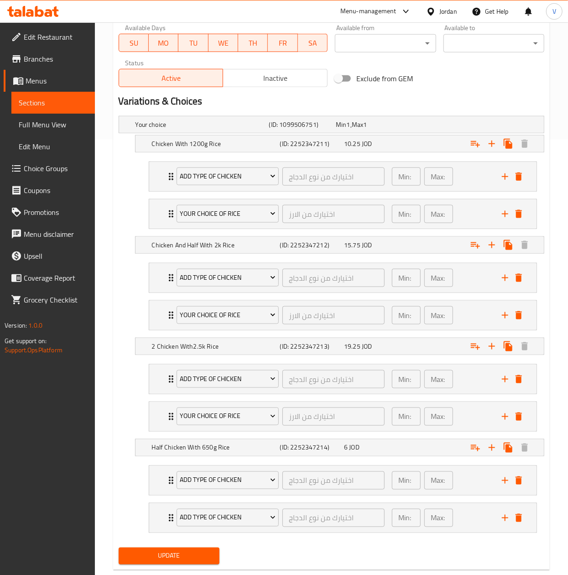
scroll to position [462, 0]
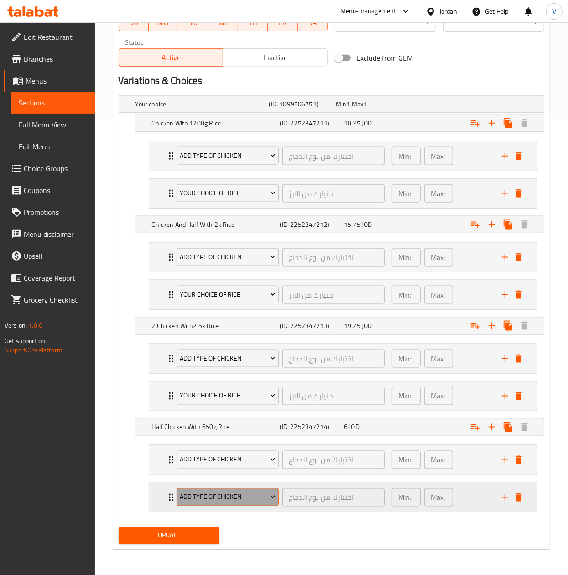
click at [233, 498] on span "Add Type of Chicken" at bounding box center [228, 497] width 96 height 11
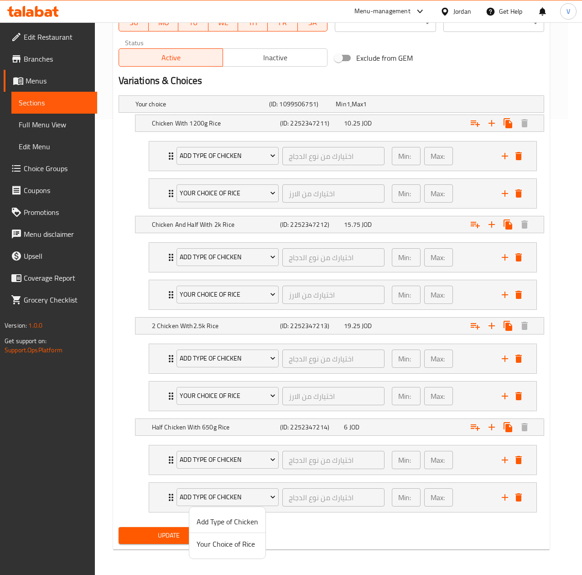
click at [231, 540] on span "Your Choice of Rice" at bounding box center [228, 544] width 62 height 11
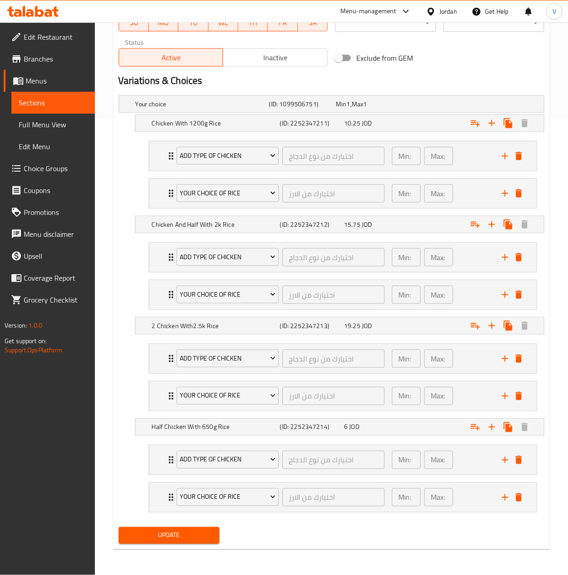
click at [174, 533] on span "Update" at bounding box center [169, 535] width 86 height 11
click at [168, 532] on span "Update" at bounding box center [169, 535] width 86 height 11
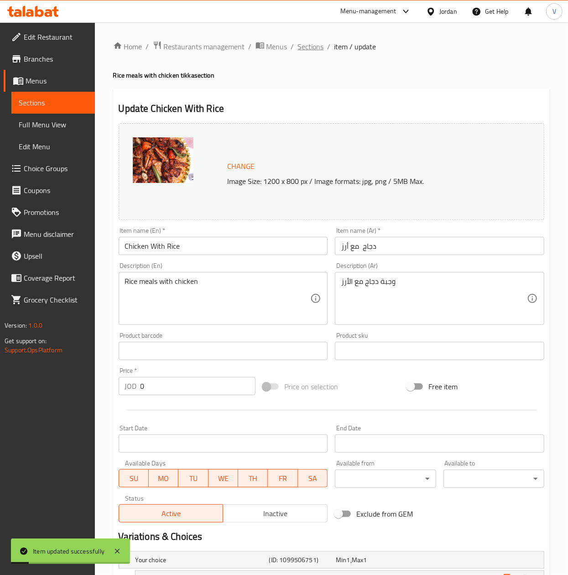
click at [314, 46] on span "Sections" at bounding box center [311, 46] width 26 height 11
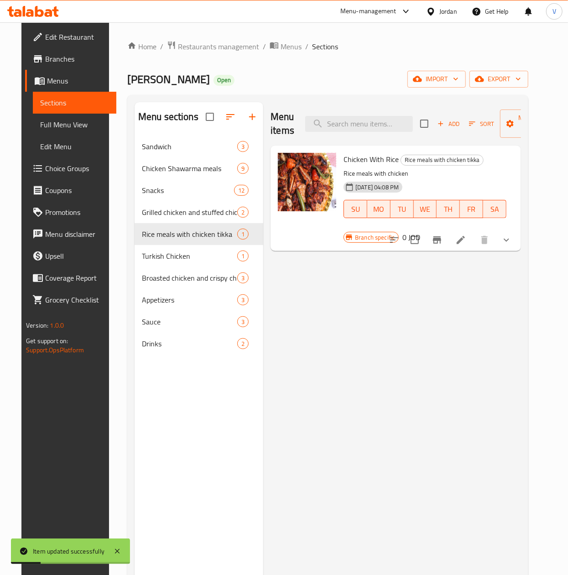
click at [518, 241] on button "show more" at bounding box center [507, 240] width 22 height 22
click at [518, 249] on button "show more" at bounding box center [507, 240] width 22 height 22
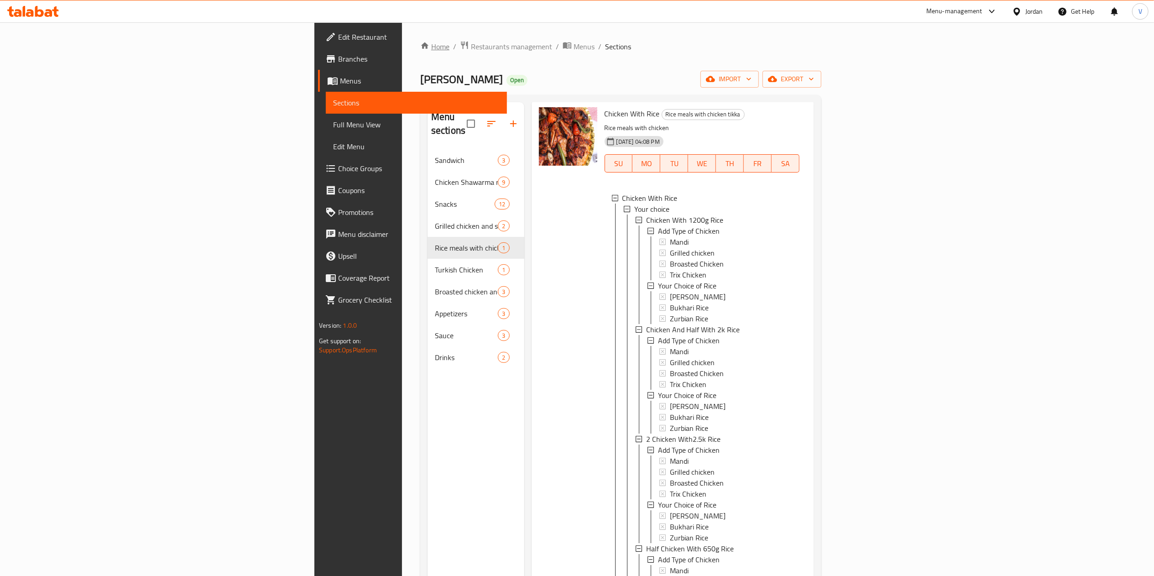
click at [420, 47] on link "Home" at bounding box center [434, 46] width 29 height 11
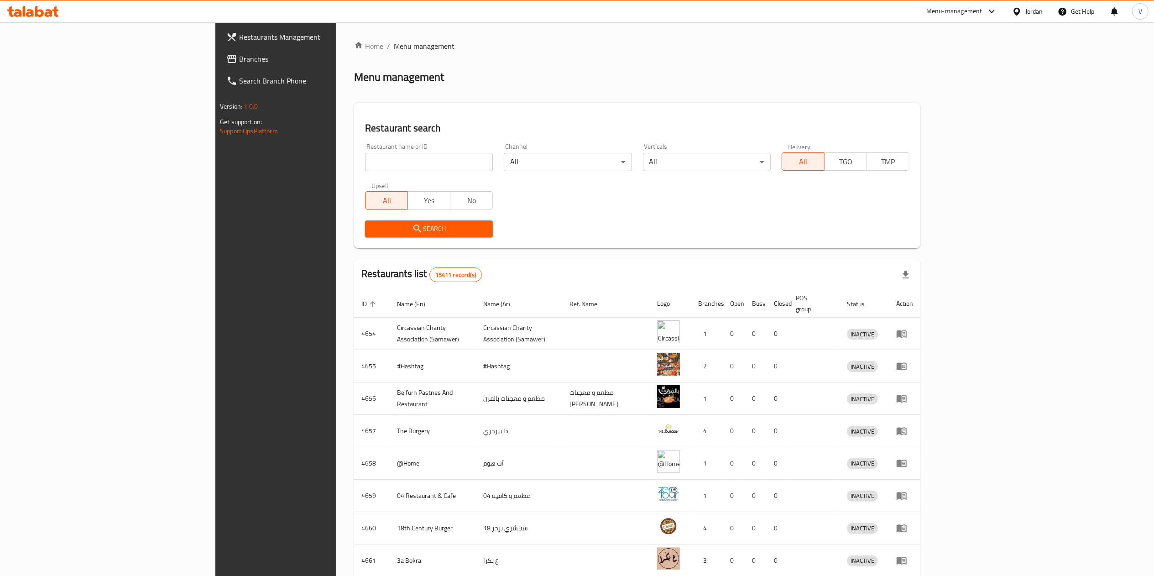
click at [354, 161] on div "Home / Menu management Menu management Restaurant search Restaurant name or ID …" at bounding box center [637, 357] width 566 height 632
click at [365, 161] on input "search" at bounding box center [429, 162] width 128 height 18
paste input "777022"
type input "777022"
click button "Search" at bounding box center [429, 228] width 128 height 17
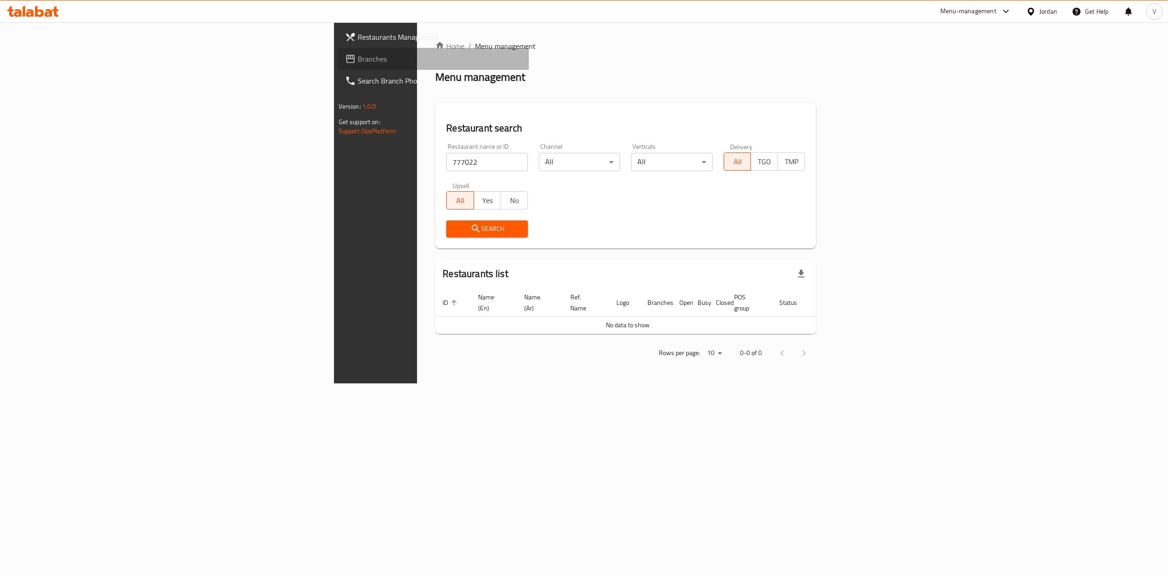
click at [358, 57] on span "Branches" at bounding box center [440, 58] width 164 height 11
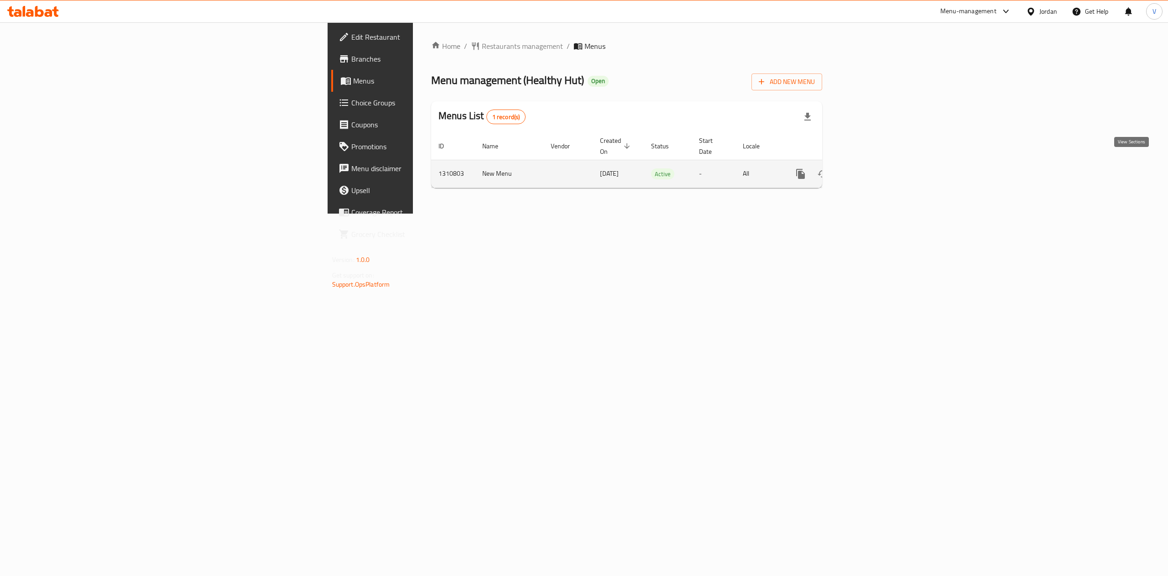
click at [872, 168] on icon "enhanced table" at bounding box center [866, 173] width 11 height 11
